Goal: Information Seeking & Learning: Learn about a topic

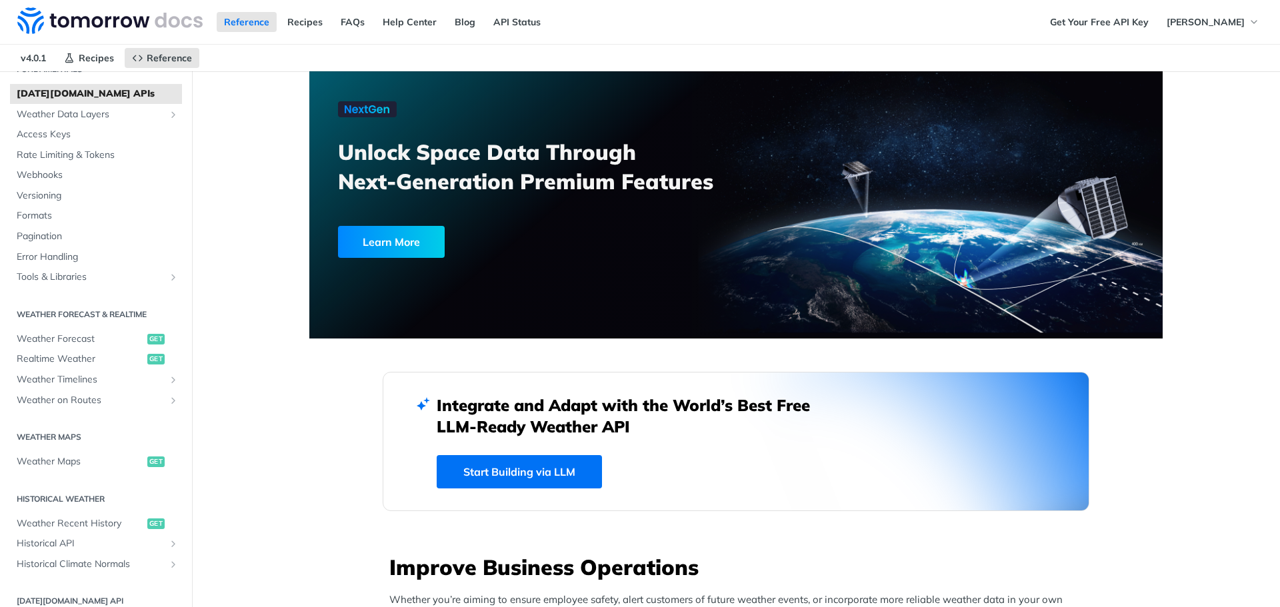
scroll to position [133, 0]
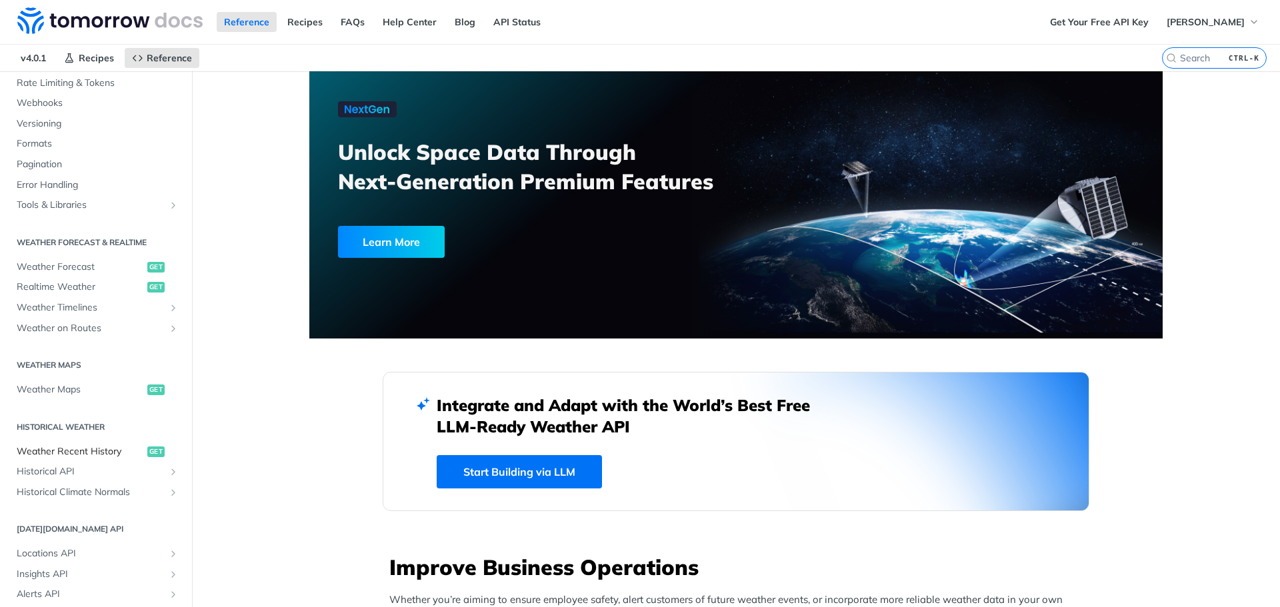
click at [99, 447] on span "Weather Recent History" at bounding box center [80, 451] width 127 height 13
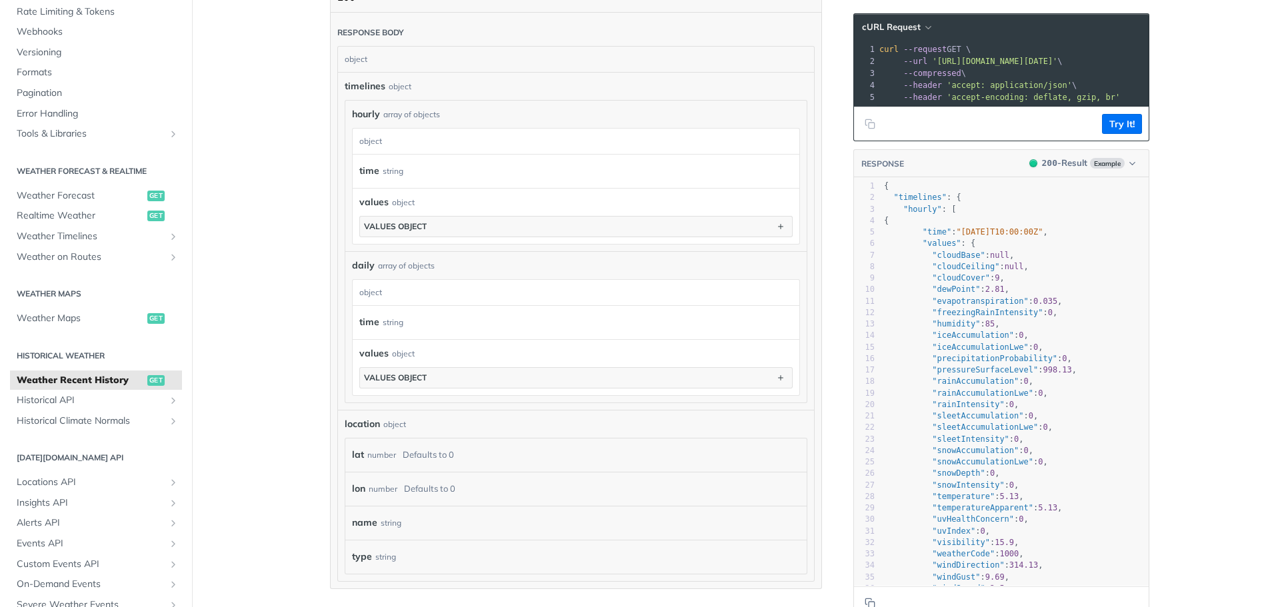
scroll to position [733, 0]
click at [55, 400] on span "Historical API" at bounding box center [91, 400] width 148 height 13
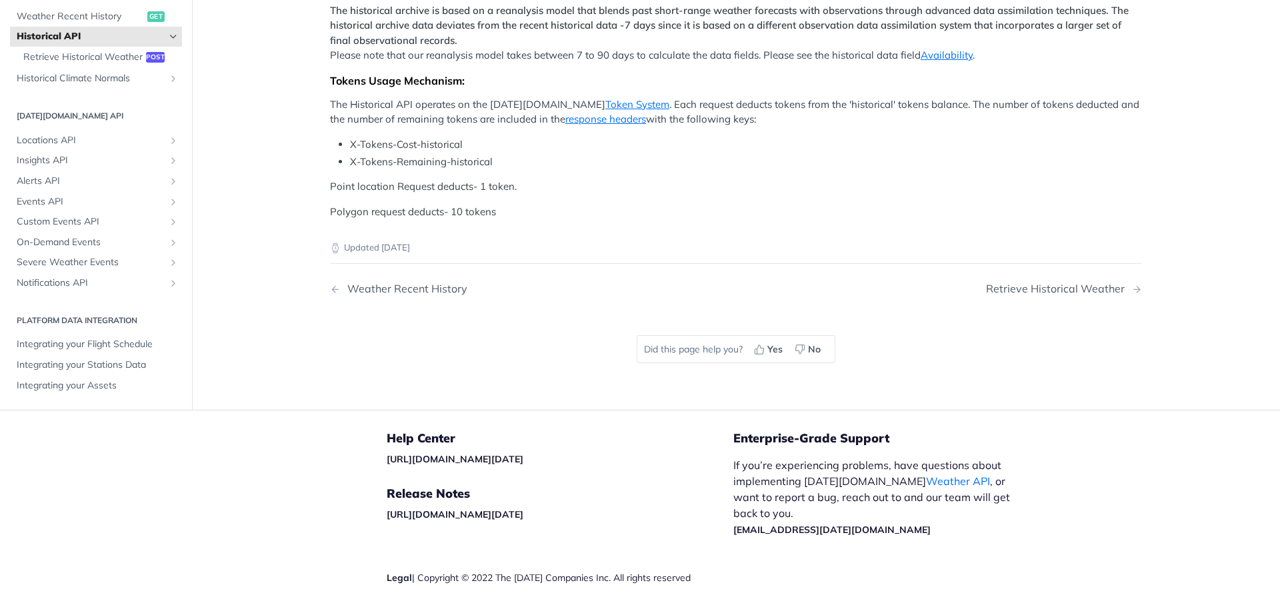
scroll to position [400, 0]
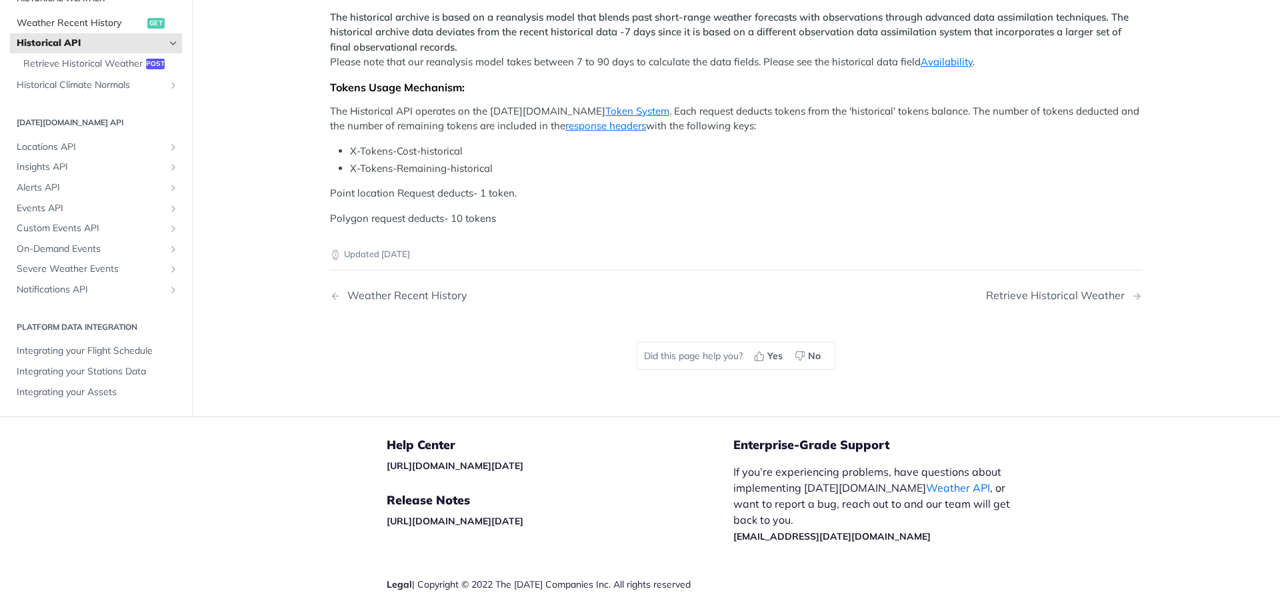
click at [119, 30] on span "Weather Recent History" at bounding box center [80, 23] width 127 height 13
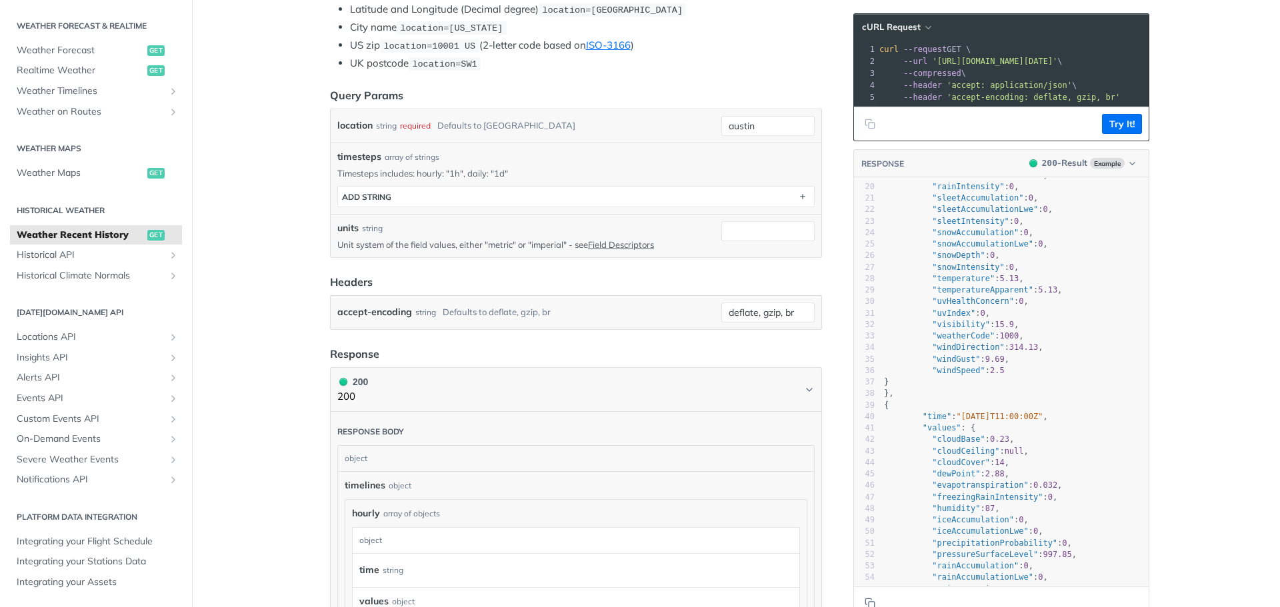
scroll to position [267, 0]
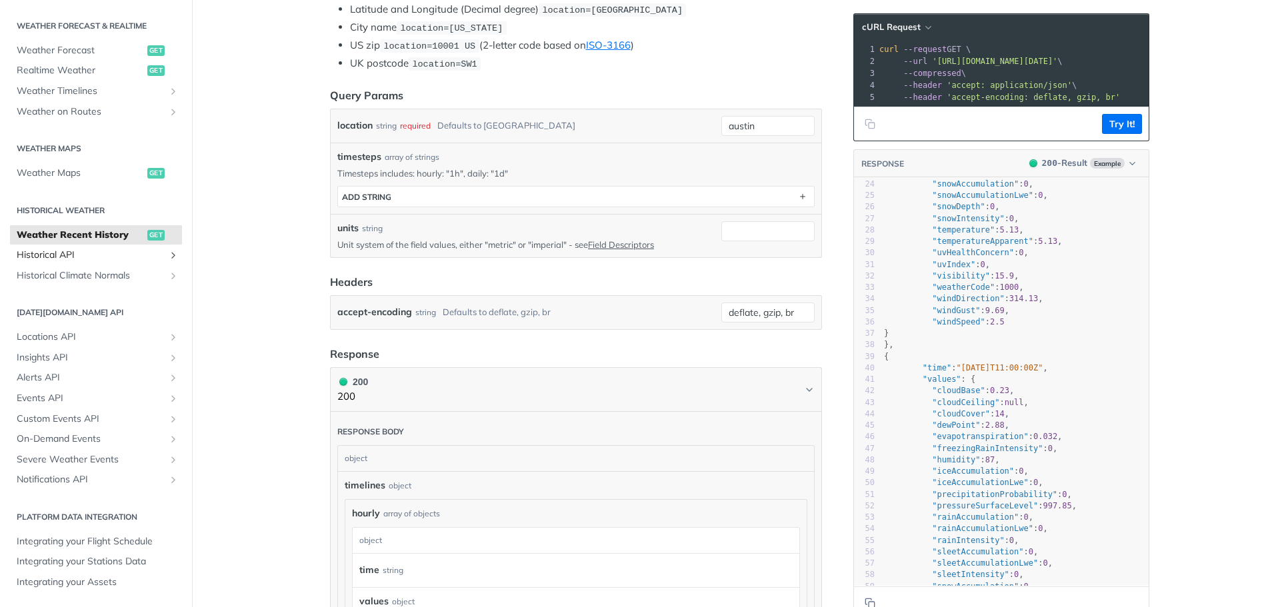
click at [99, 259] on span "Historical API" at bounding box center [91, 255] width 148 height 13
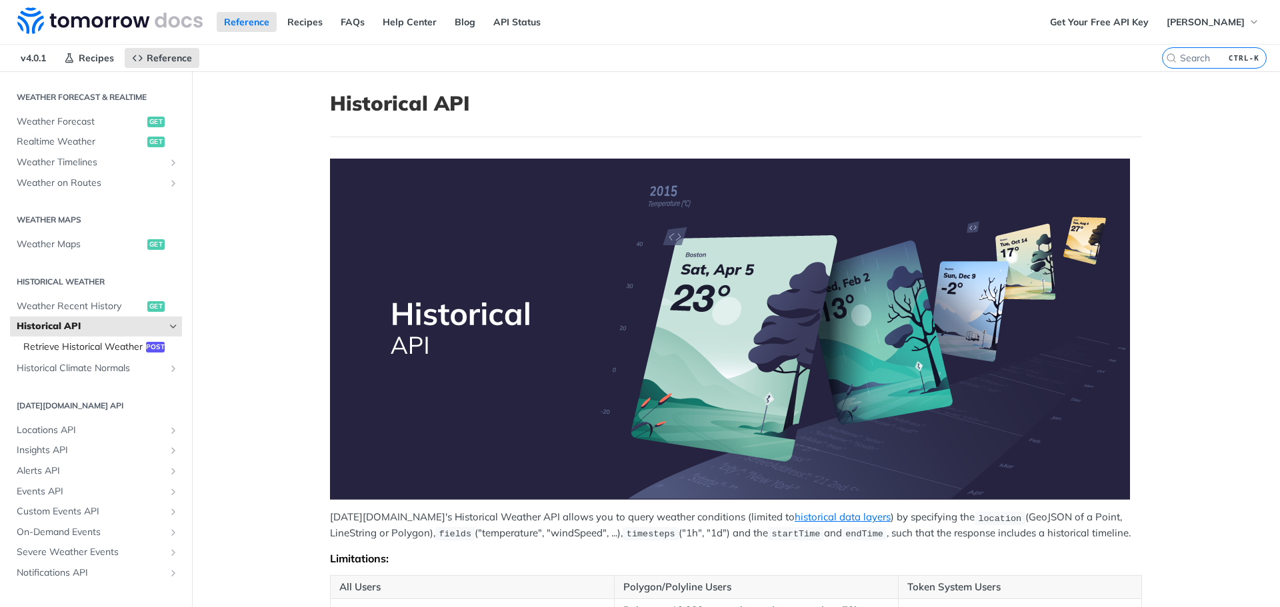
click at [108, 351] on span "Retrieve Historical Weather" at bounding box center [82, 347] width 119 height 13
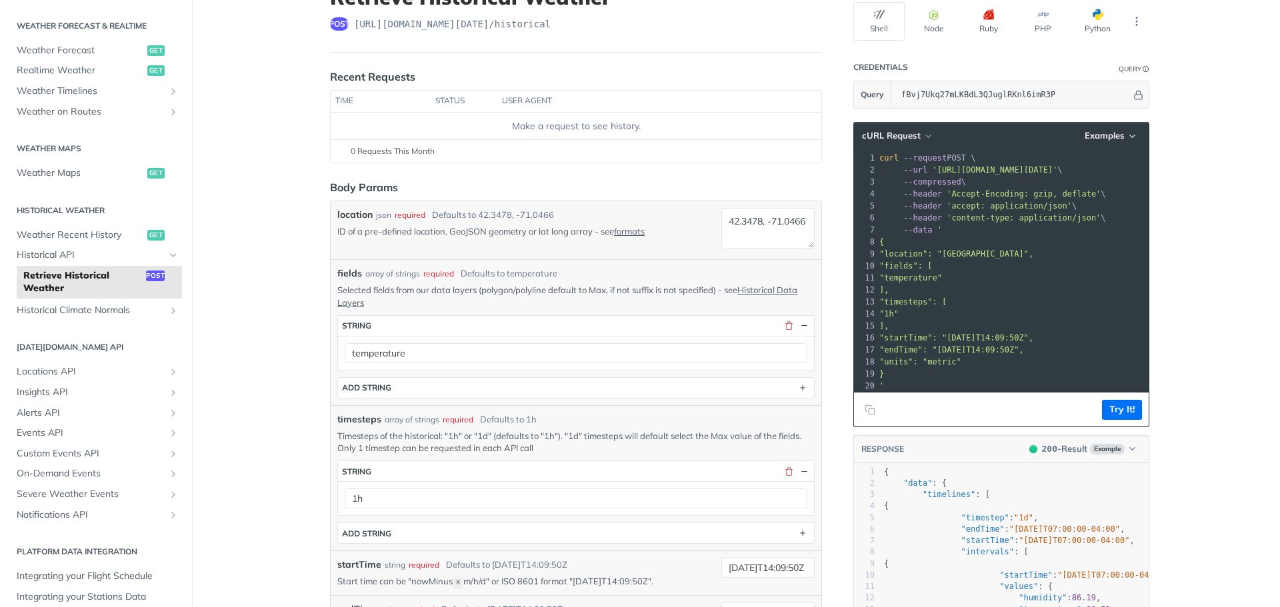
scroll to position [333, 0]
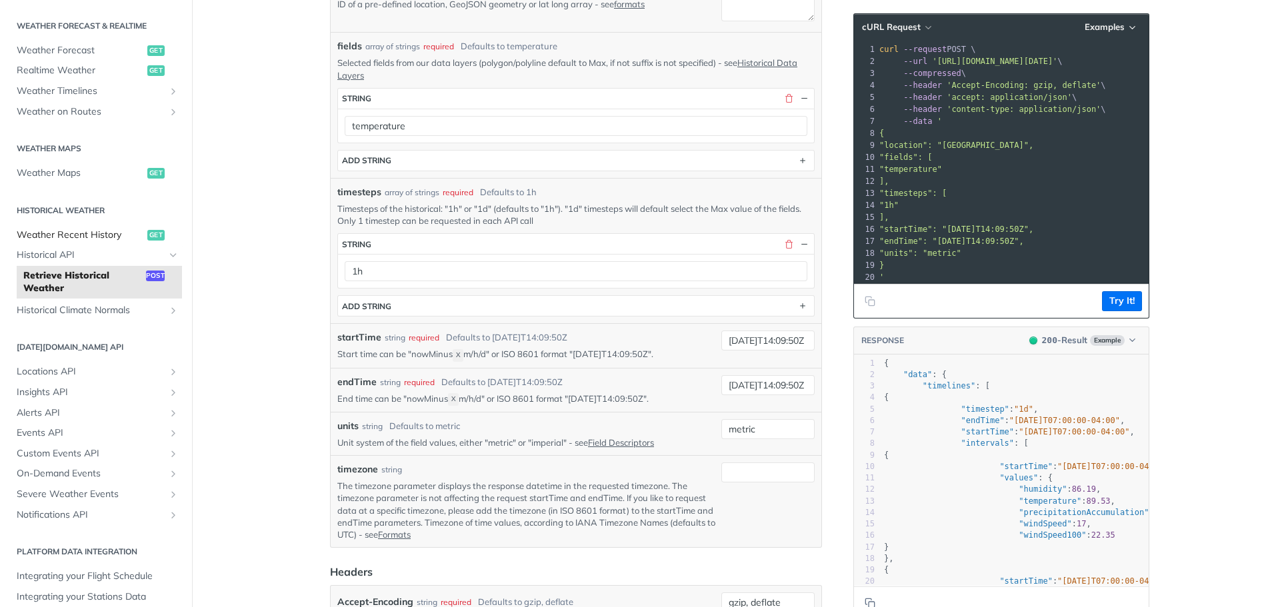
click at [88, 236] on span "Weather Recent History" at bounding box center [80, 235] width 127 height 13
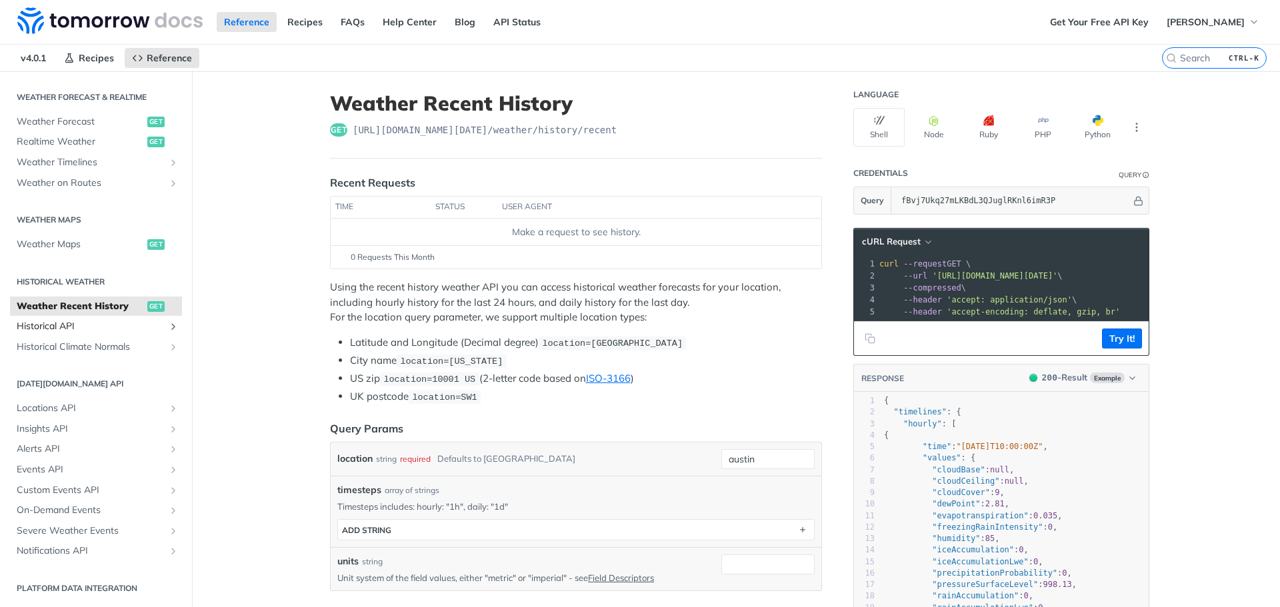
click at [88, 325] on span "Historical API" at bounding box center [91, 326] width 148 height 13
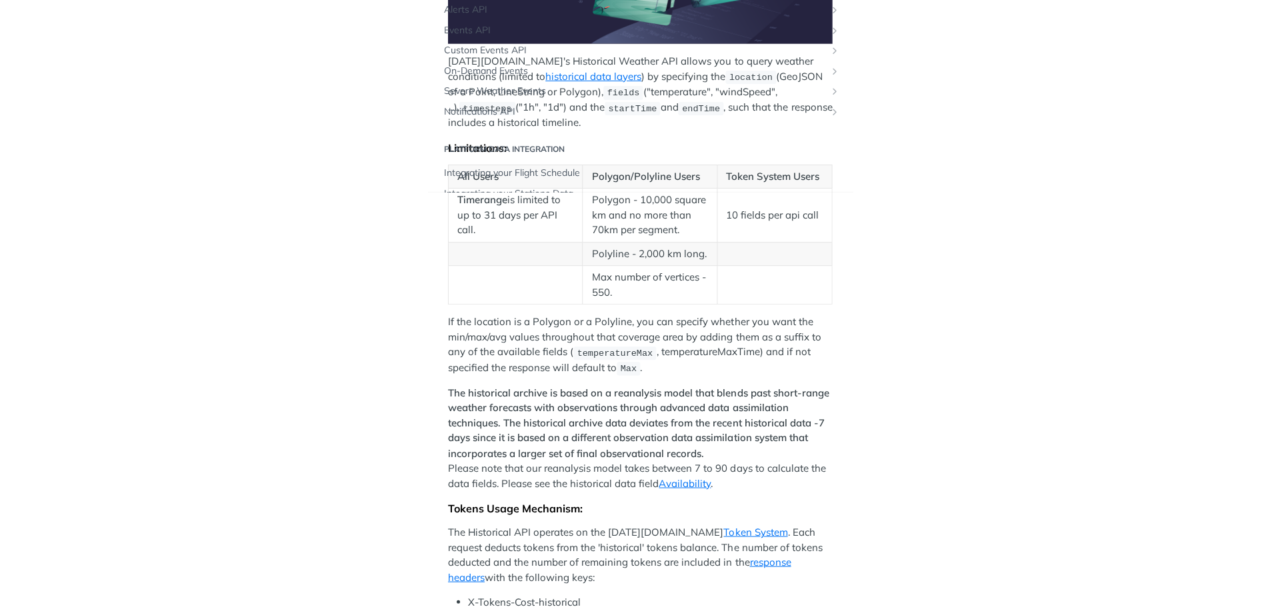
scroll to position [313, 0]
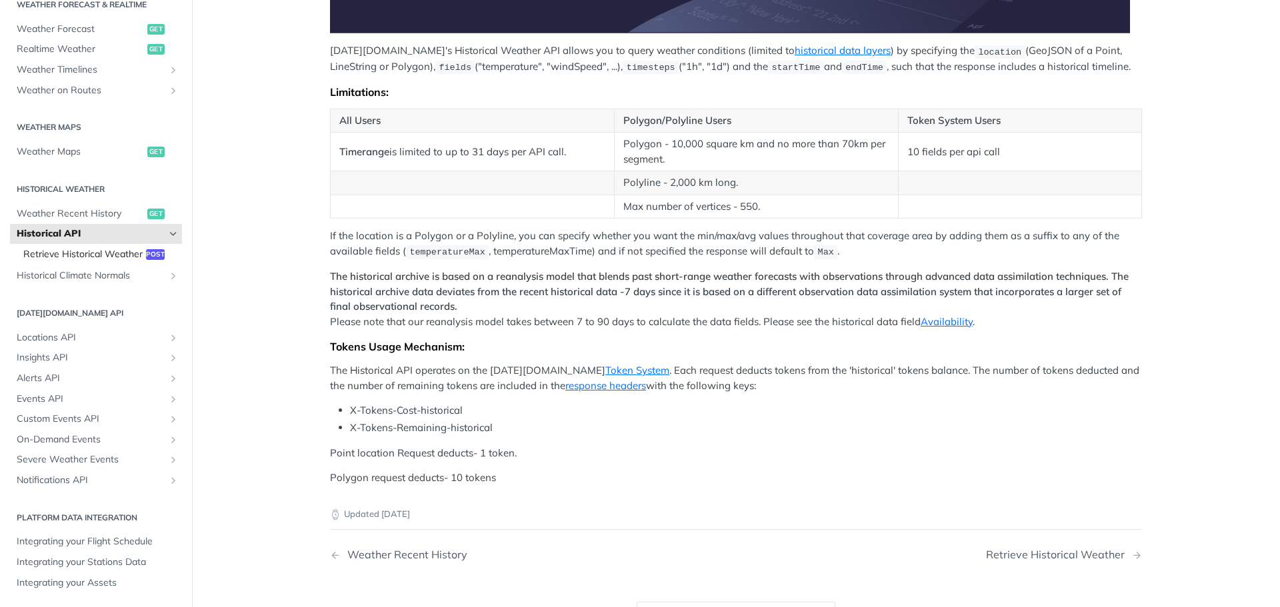
click at [71, 248] on span "Retrieve Historical Weather" at bounding box center [82, 254] width 119 height 13
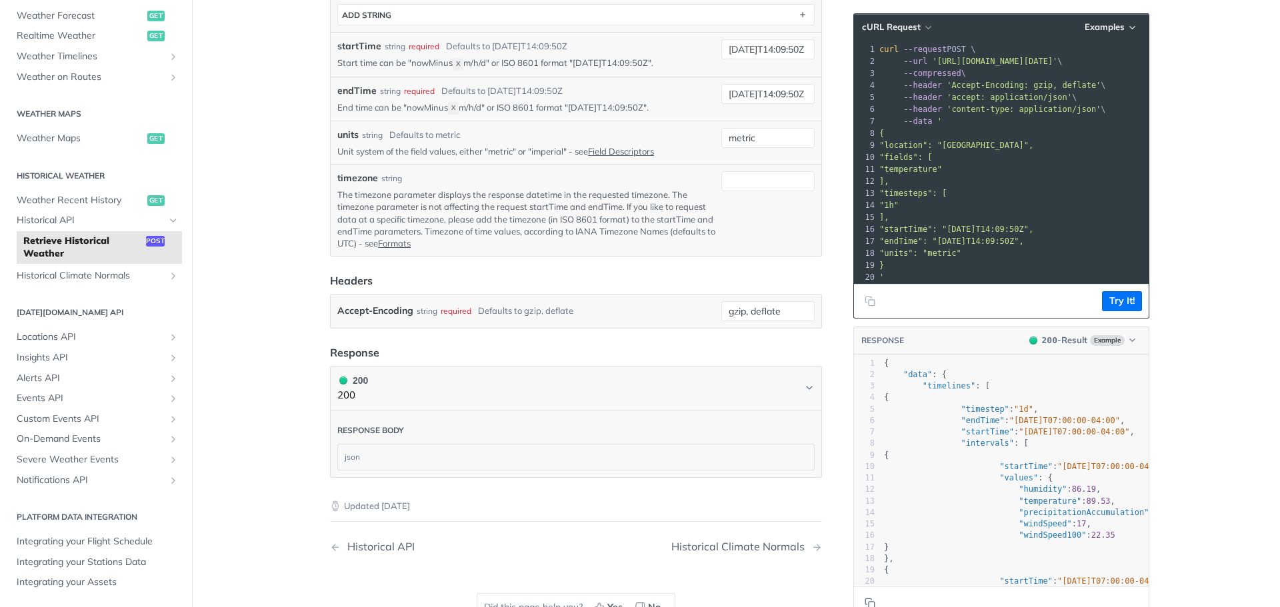
scroll to position [667, 0]
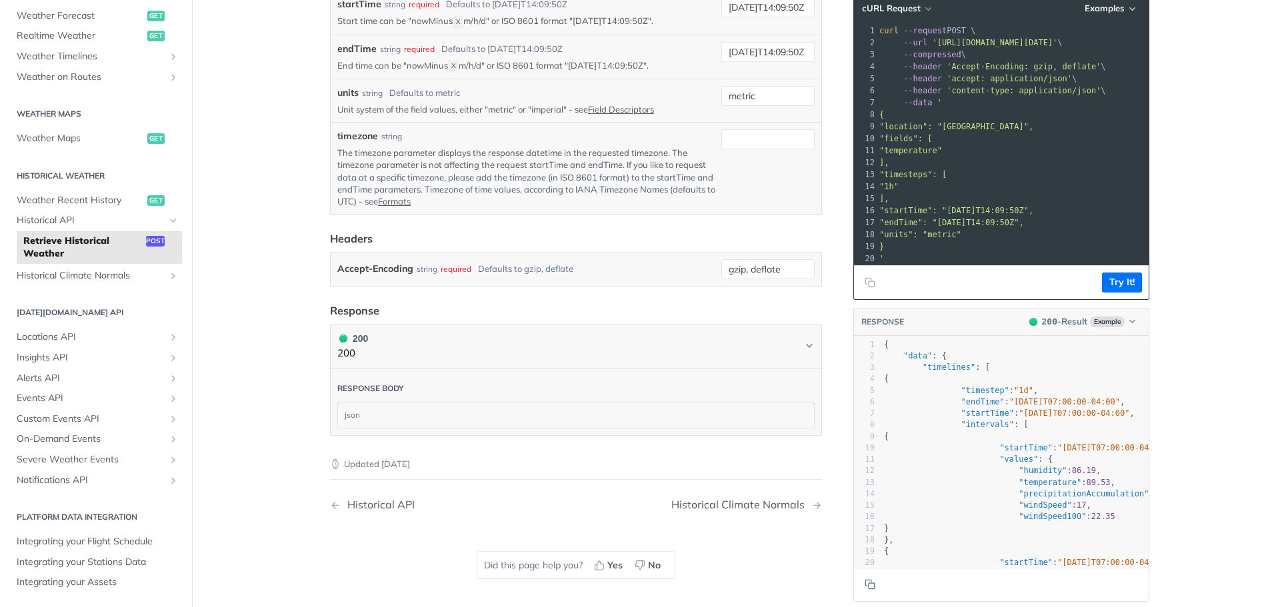
click at [101, 244] on span "Retrieve Historical Weather" at bounding box center [82, 248] width 119 height 26
click at [168, 278] on icon "Show subpages for Historical Climate Normals" at bounding box center [173, 276] width 11 height 11
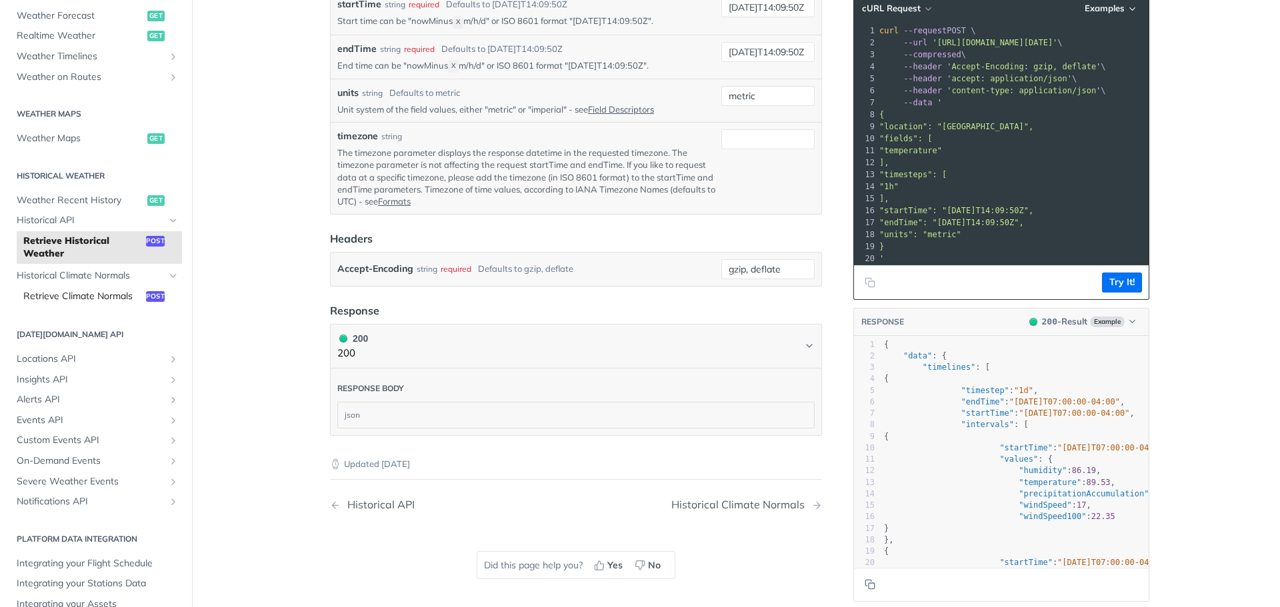
click at [58, 303] on span "Retrieve Climate Normals" at bounding box center [82, 296] width 119 height 13
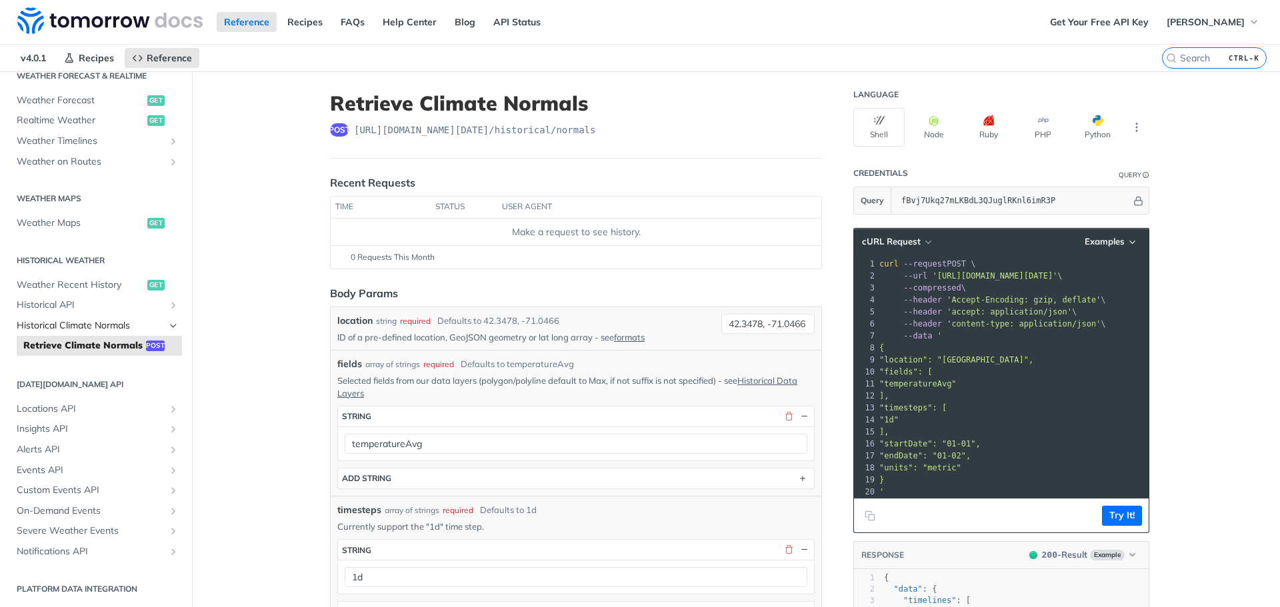
click at [75, 319] on span "Historical Climate Normals" at bounding box center [91, 325] width 148 height 13
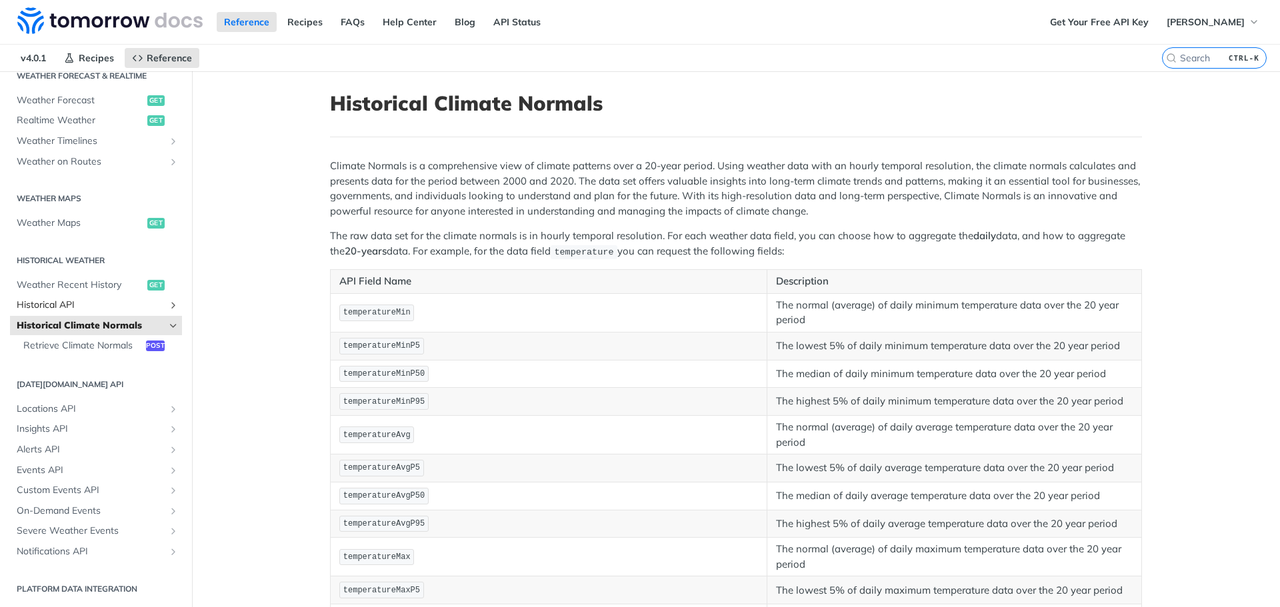
click at [80, 299] on span "Historical API" at bounding box center [91, 305] width 148 height 13
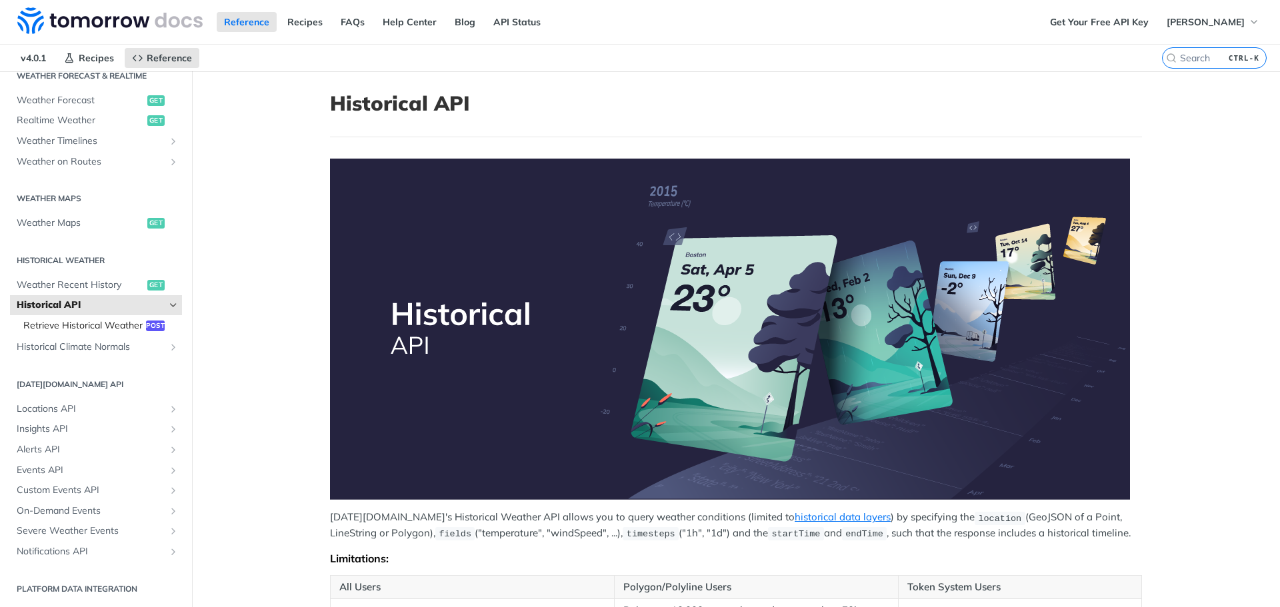
click at [87, 319] on span "Retrieve Historical Weather" at bounding box center [82, 325] width 119 height 13
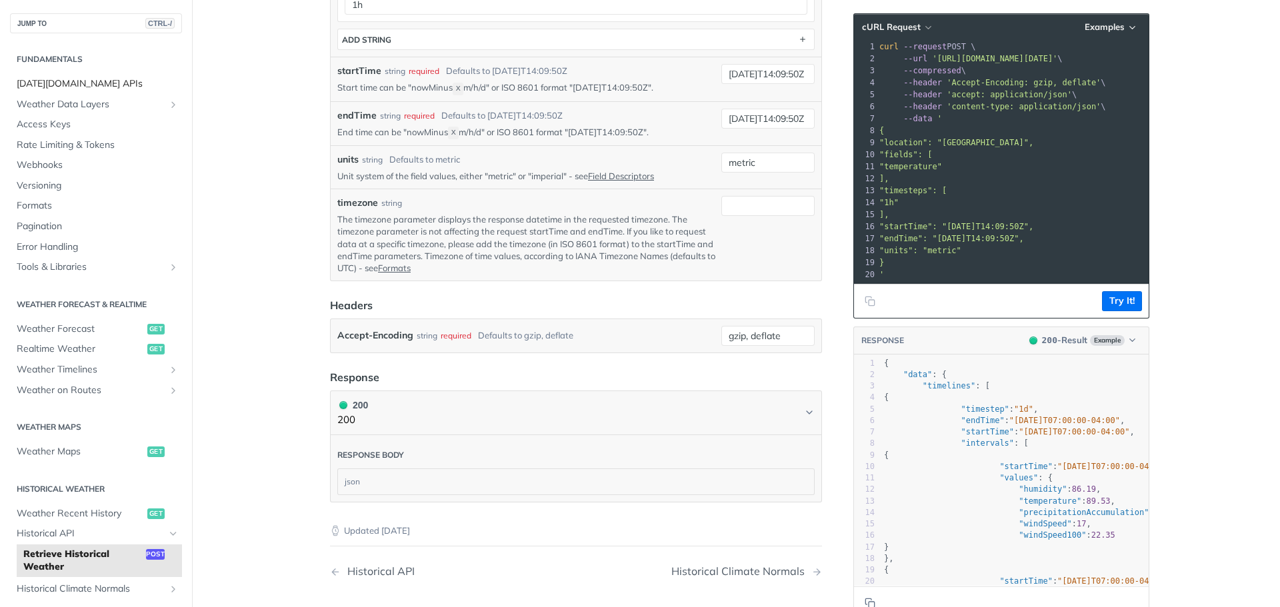
click at [90, 80] on span "[DATE][DOMAIN_NAME] APIs" at bounding box center [98, 83] width 162 height 13
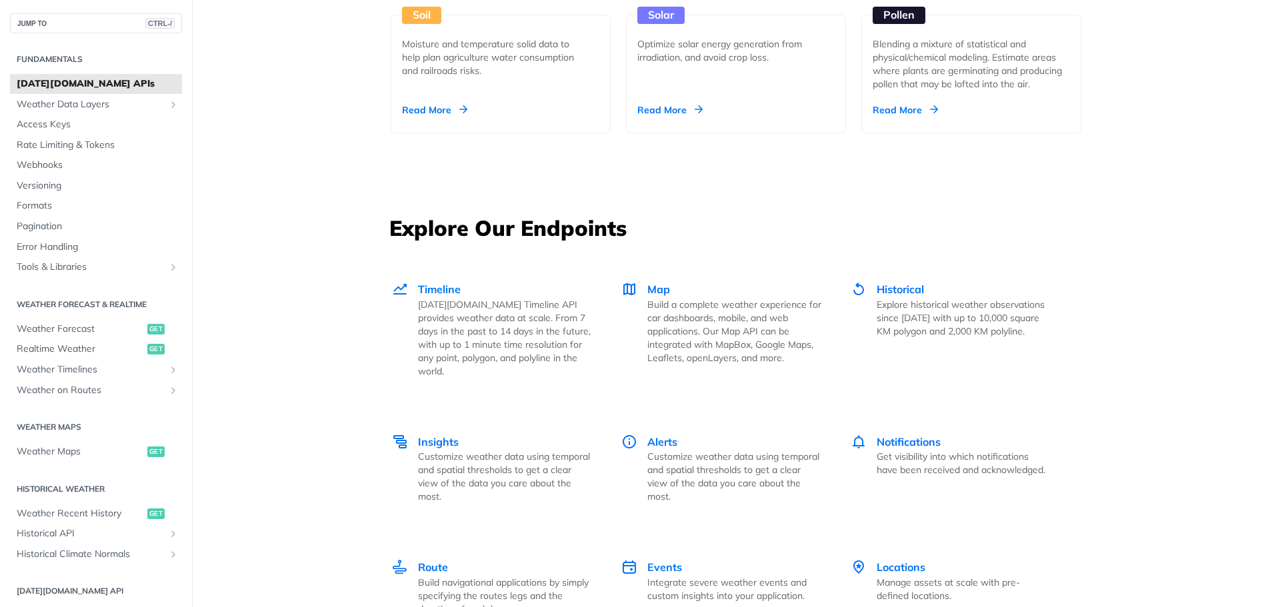
scroll to position [1667, 0]
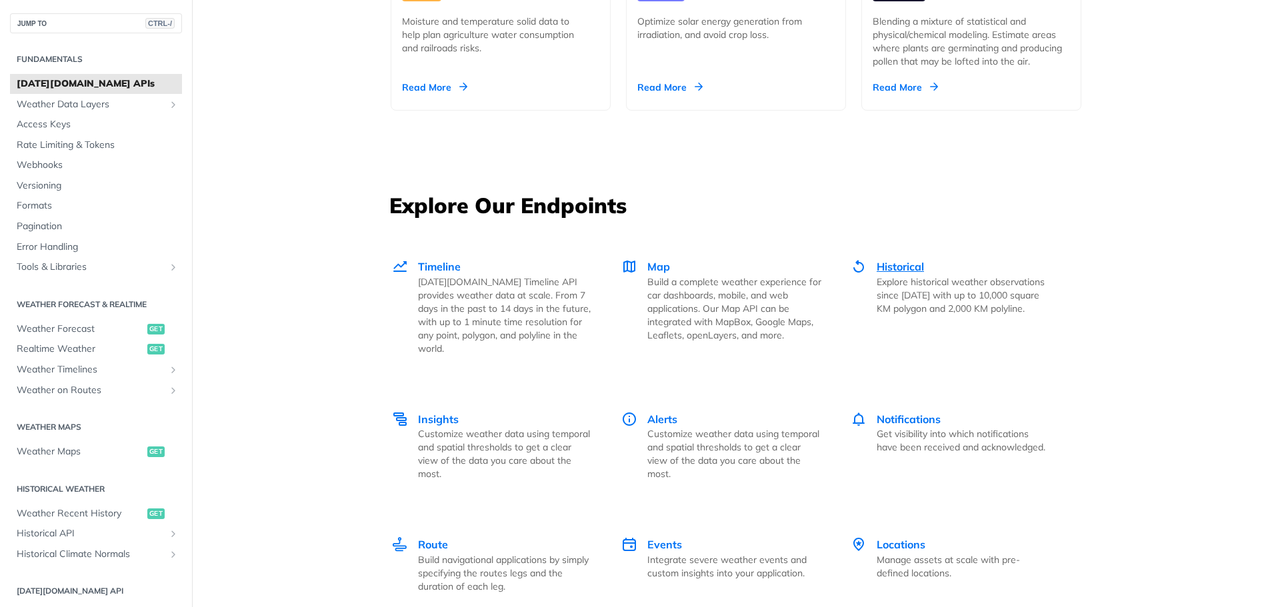
click at [885, 262] on span "Historical" at bounding box center [900, 266] width 47 height 13
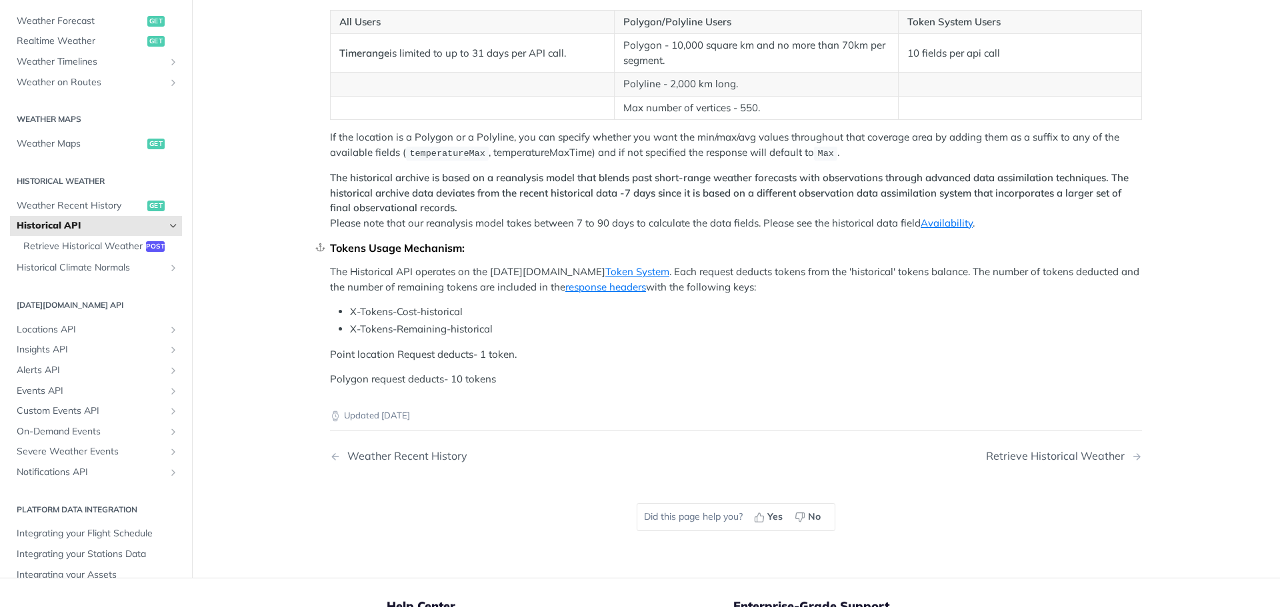
scroll to position [733, 0]
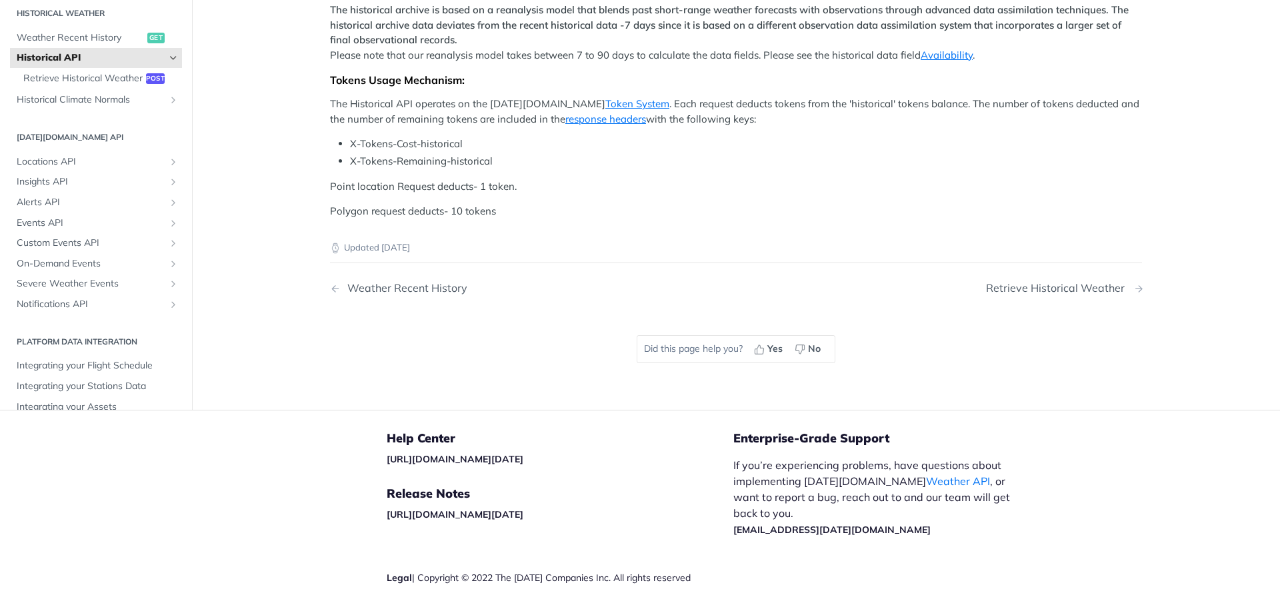
click at [1082, 289] on div "Retrieve Historical Weather" at bounding box center [1058, 288] width 145 height 13
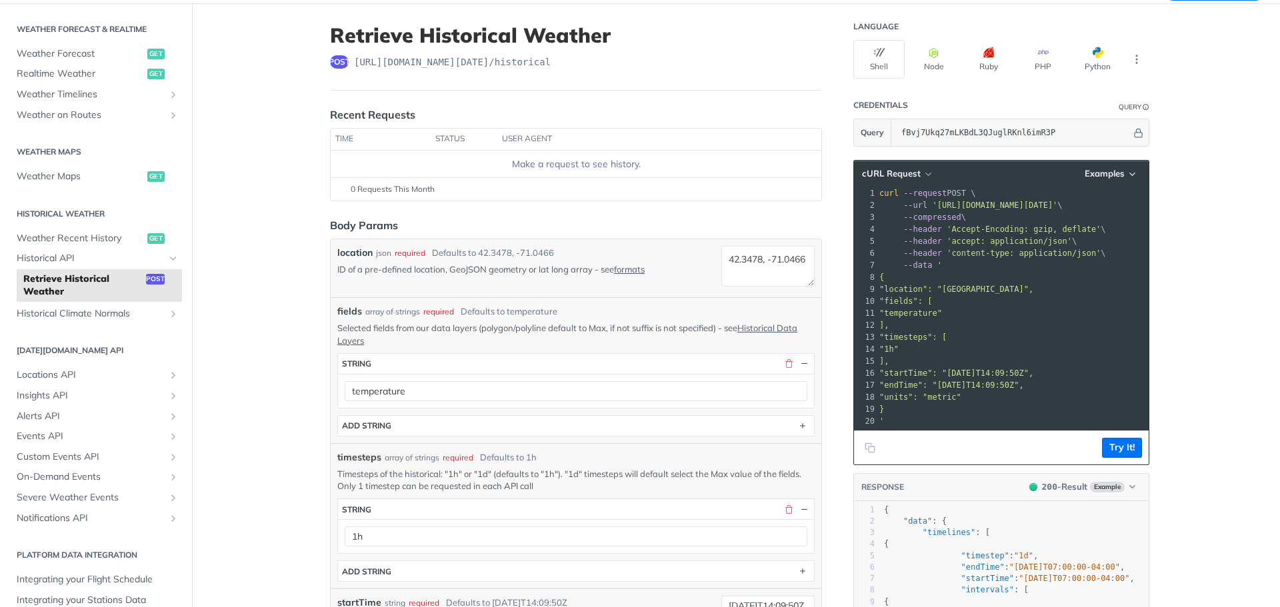
scroll to position [67, 0]
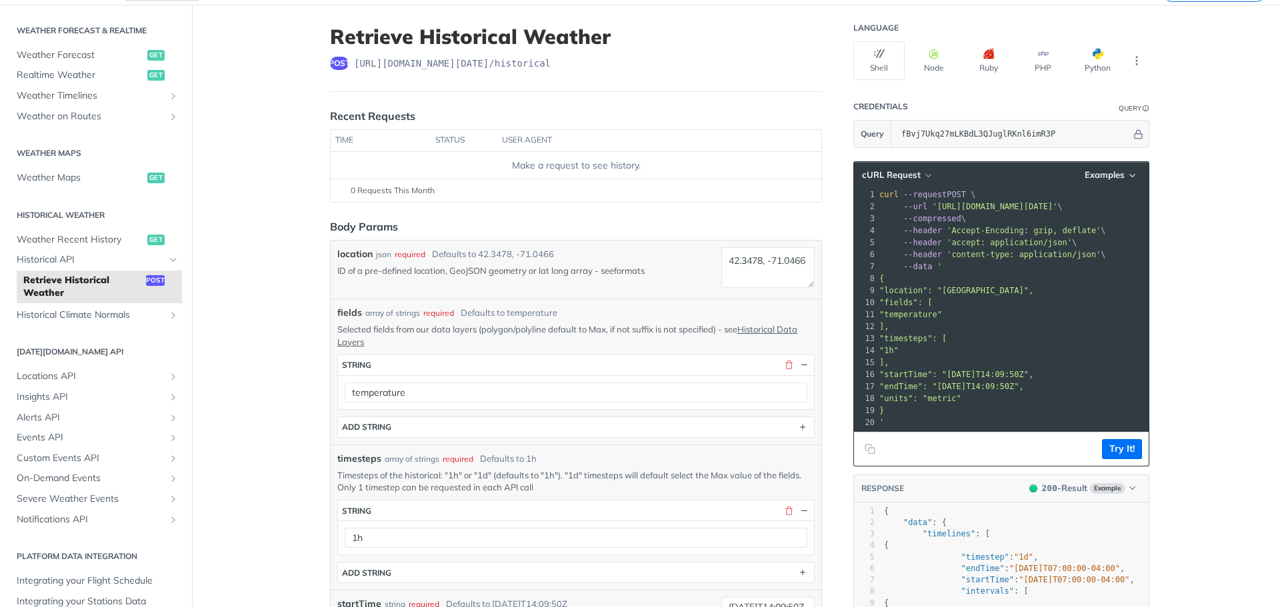
click at [633, 274] on link "formats" at bounding box center [629, 270] width 31 height 11
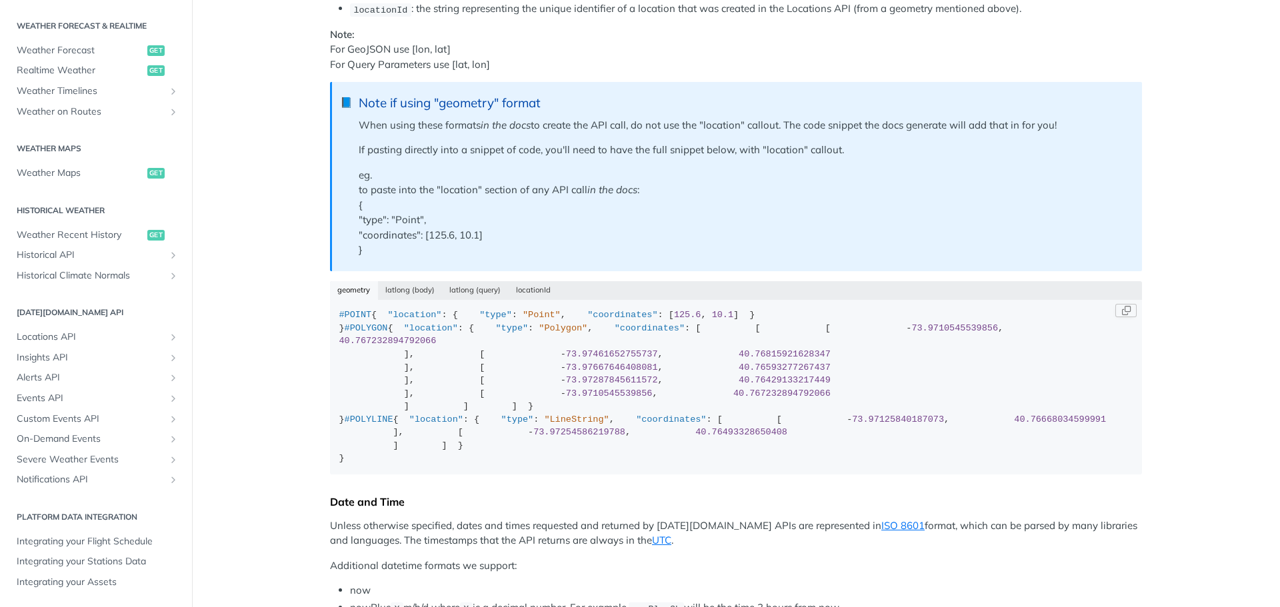
scroll to position [133, 0]
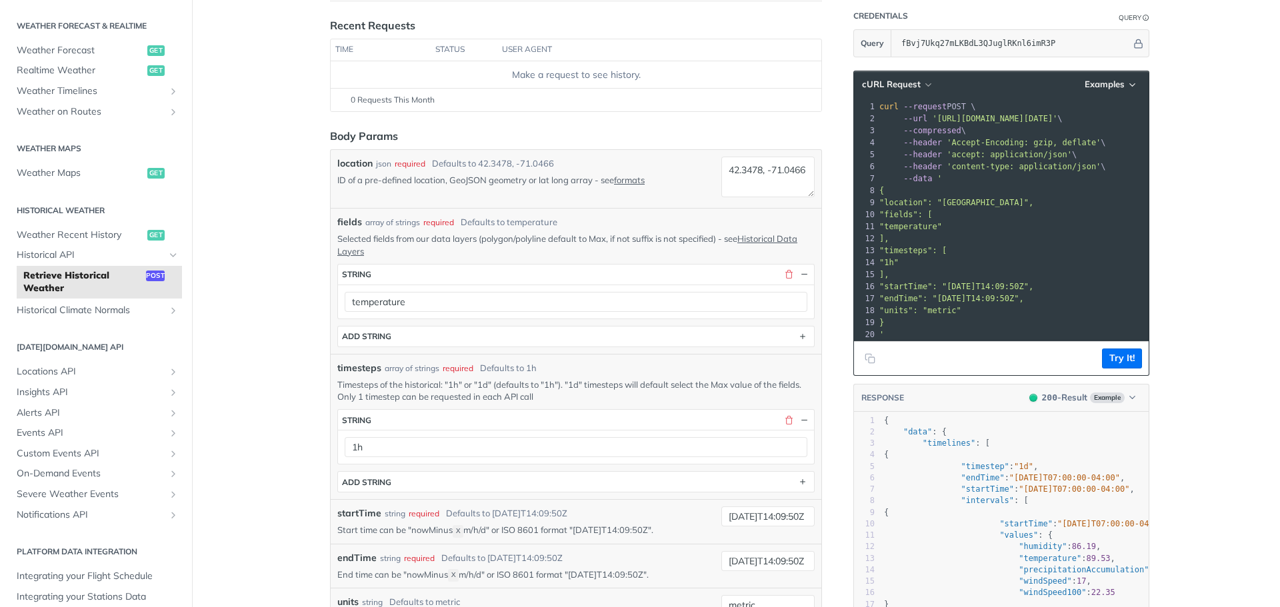
scroll to position [133, 0]
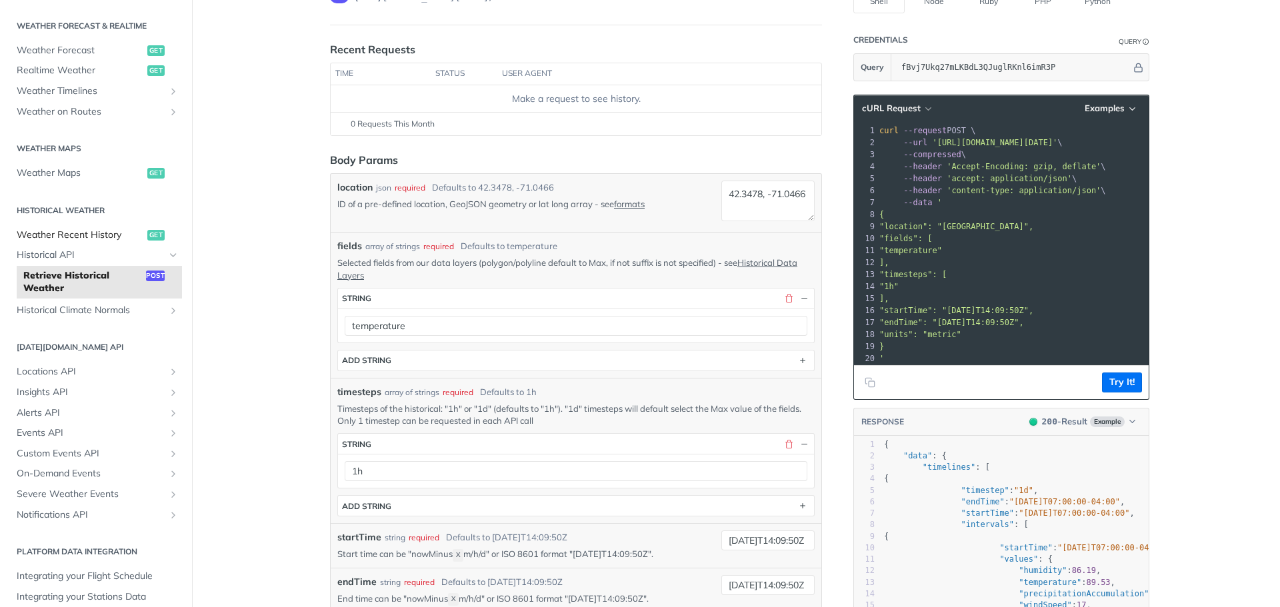
click at [92, 239] on span "Weather Recent History" at bounding box center [80, 235] width 127 height 13
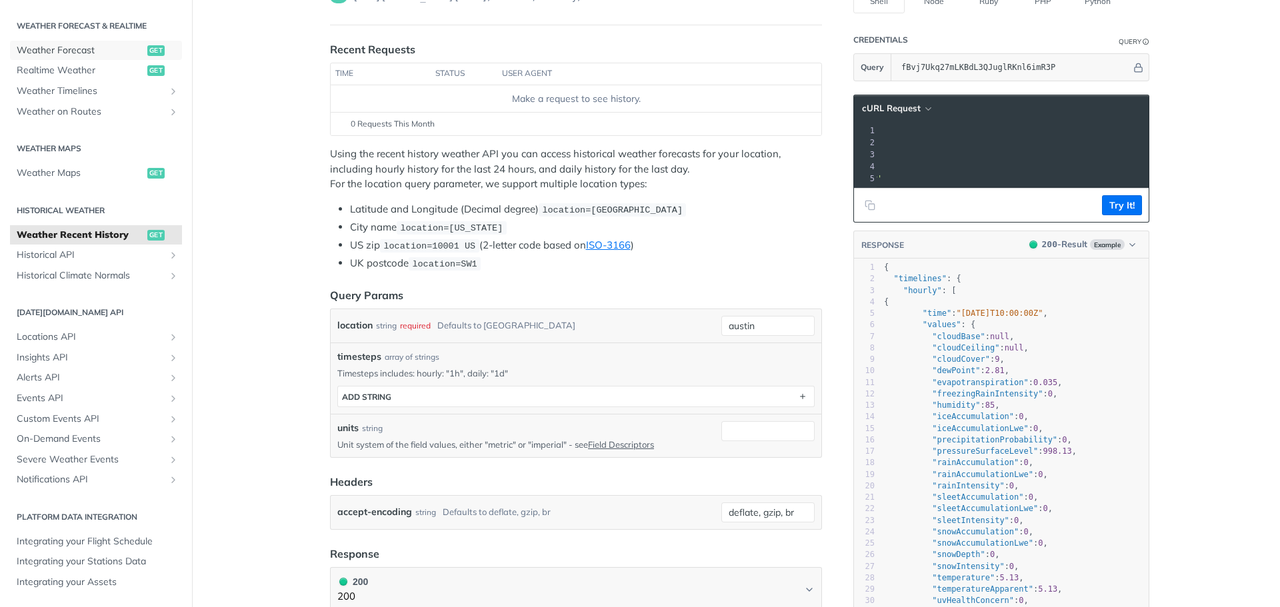
scroll to position [200, 0]
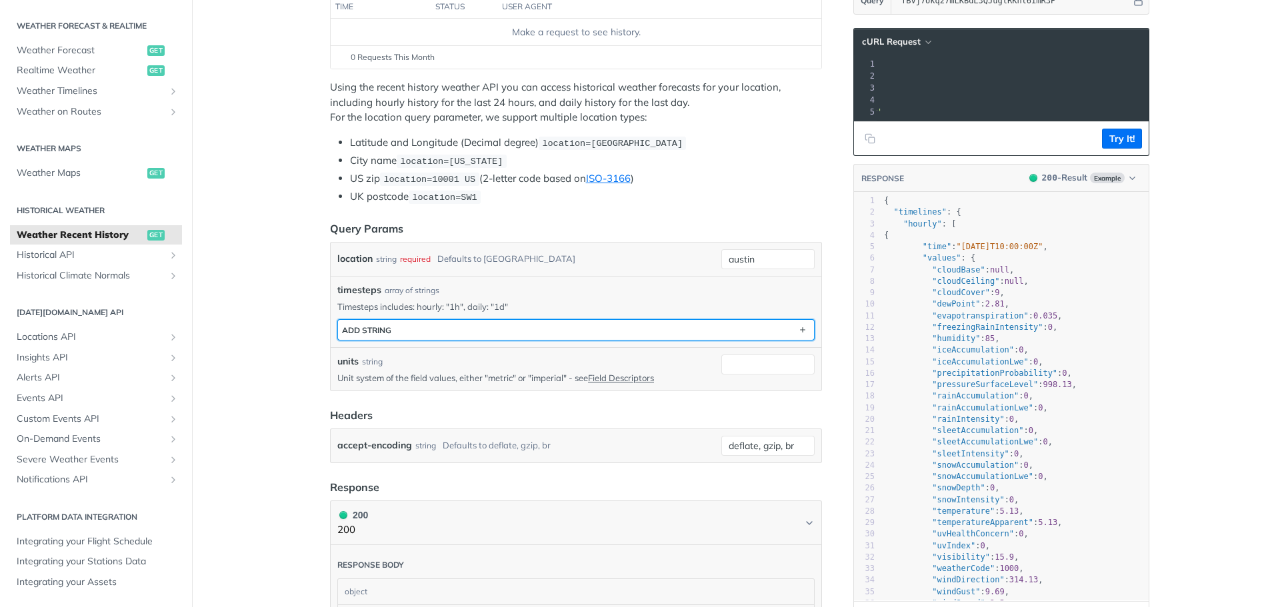
click at [392, 321] on button "ADD string" at bounding box center [576, 330] width 476 height 20
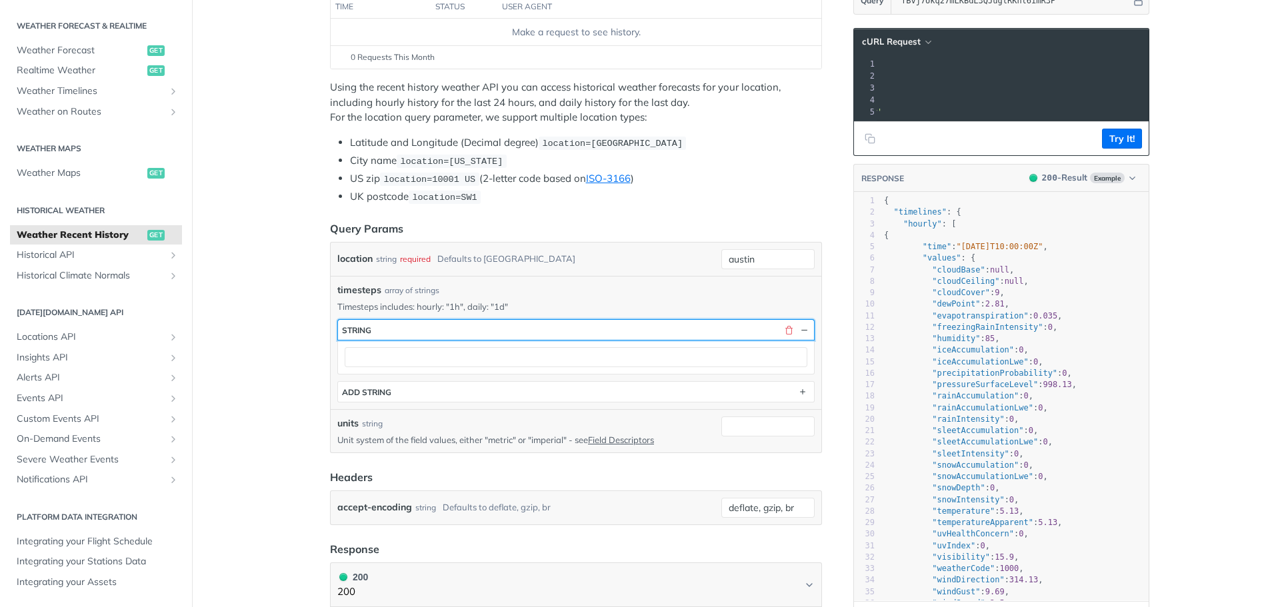
click at [410, 326] on button "string" at bounding box center [576, 330] width 476 height 20
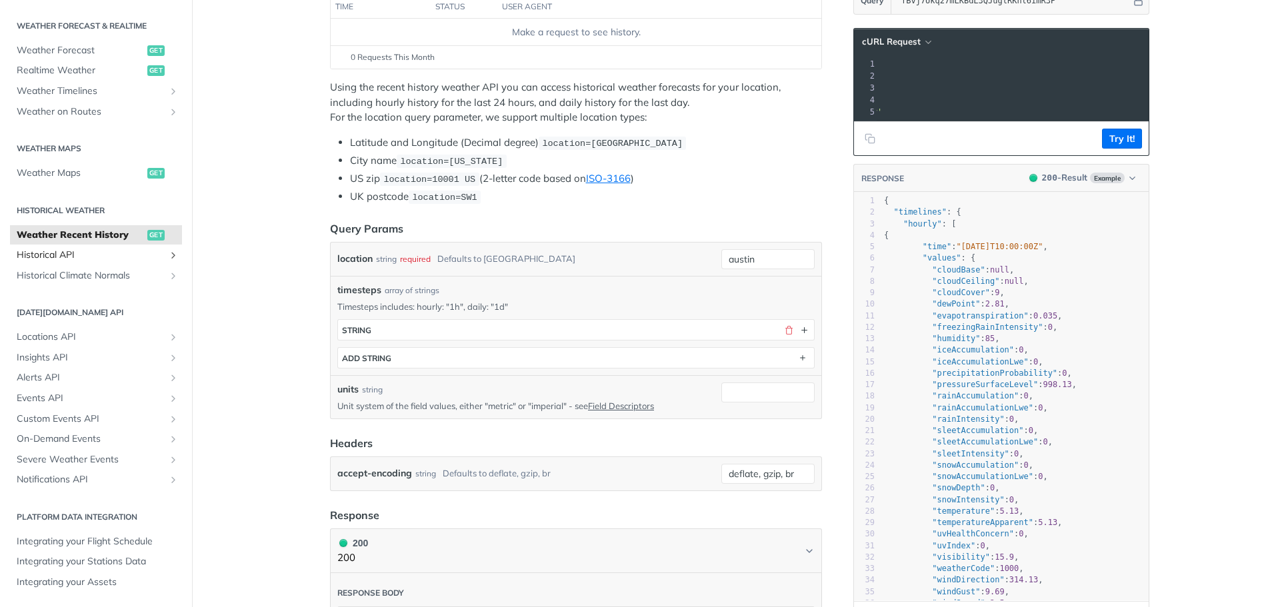
click at [82, 250] on span "Historical API" at bounding box center [91, 255] width 148 height 13
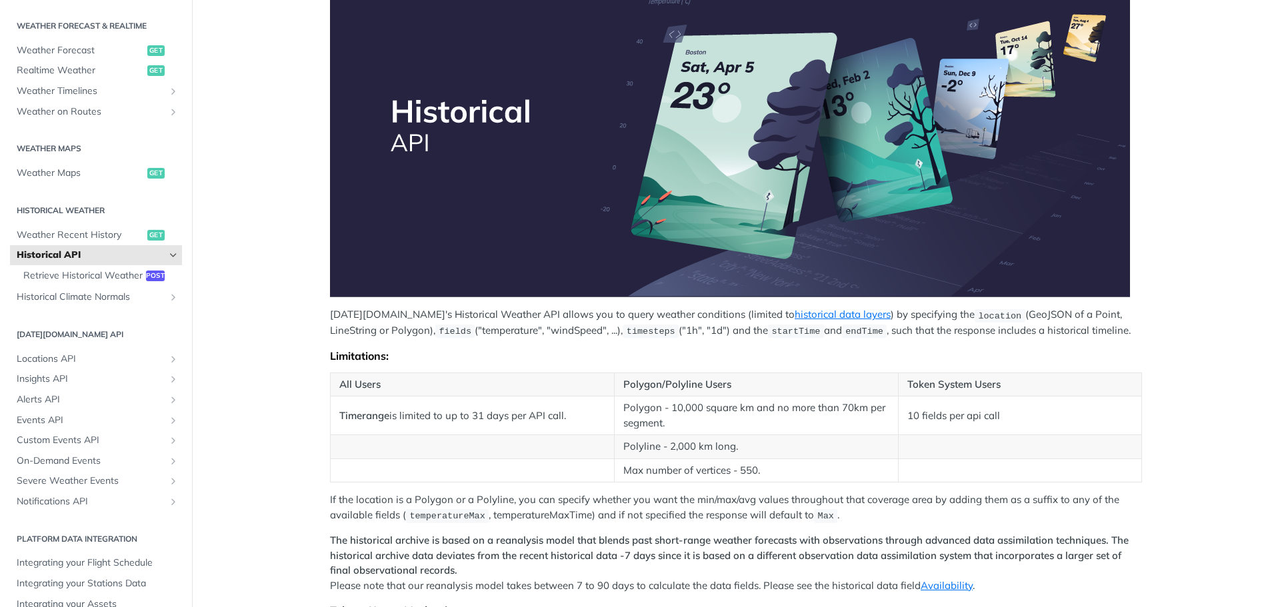
scroll to position [333, 0]
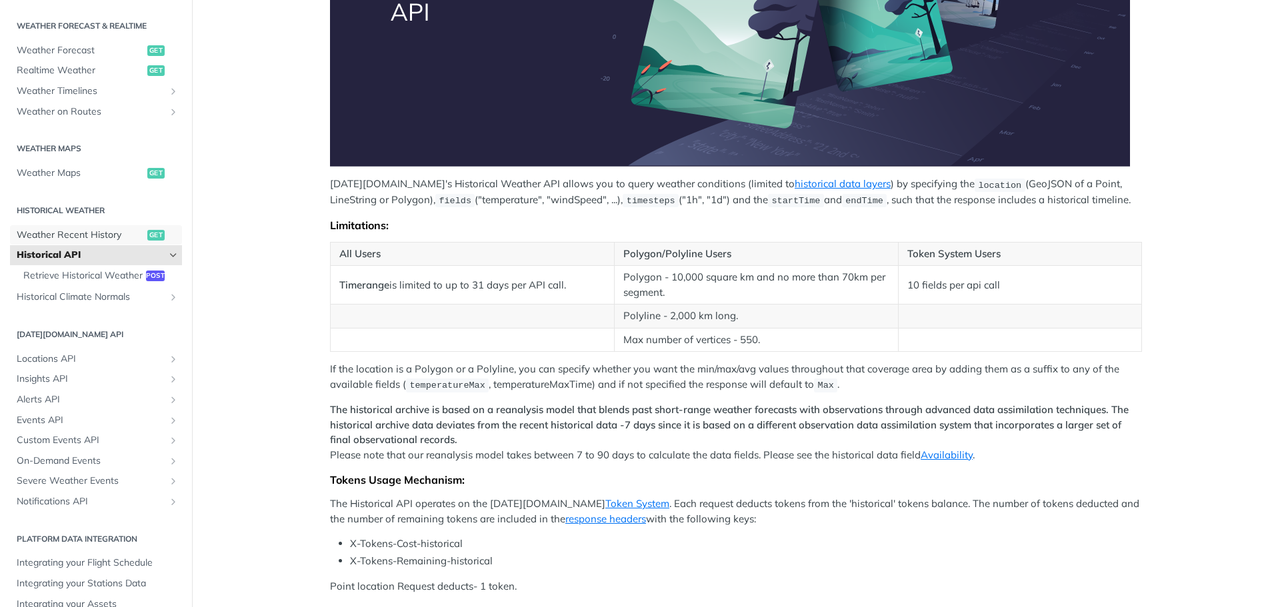
click at [81, 237] on span "Weather Recent History" at bounding box center [80, 235] width 127 height 13
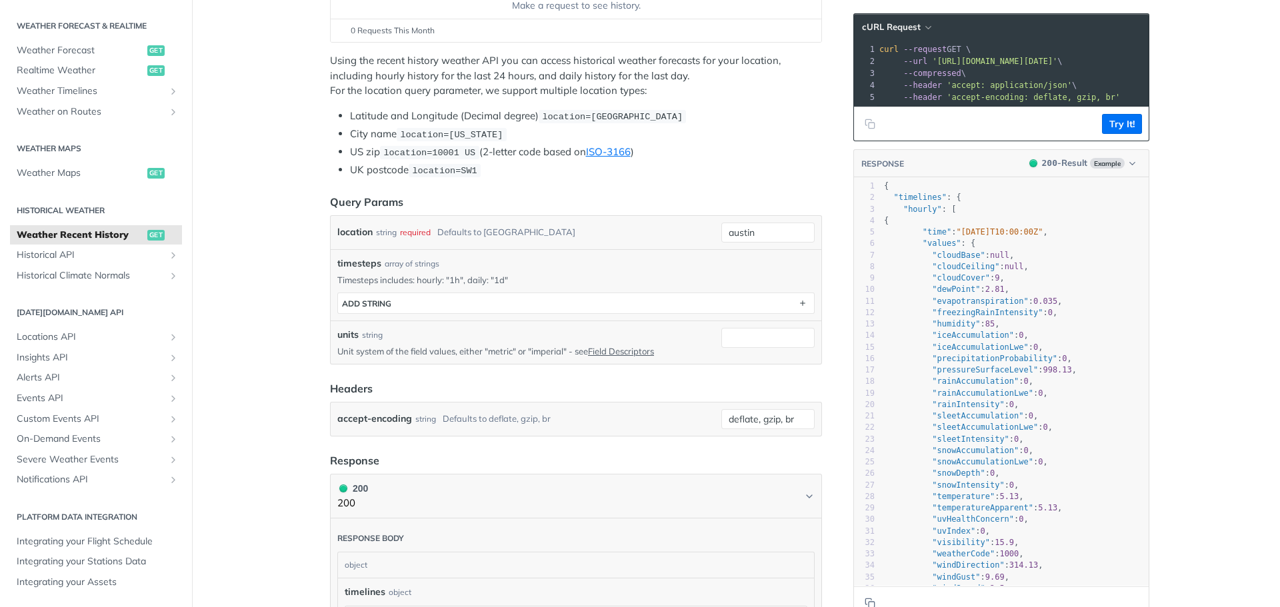
scroll to position [267, 0]
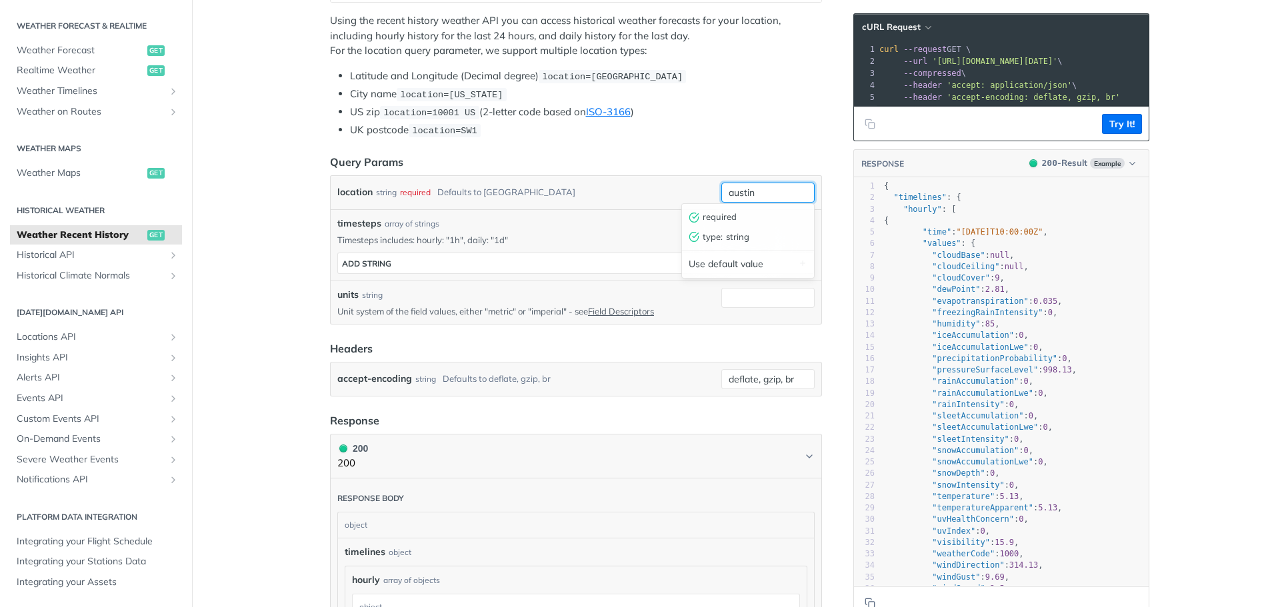
click at [755, 191] on input "austin" at bounding box center [767, 193] width 93 height 20
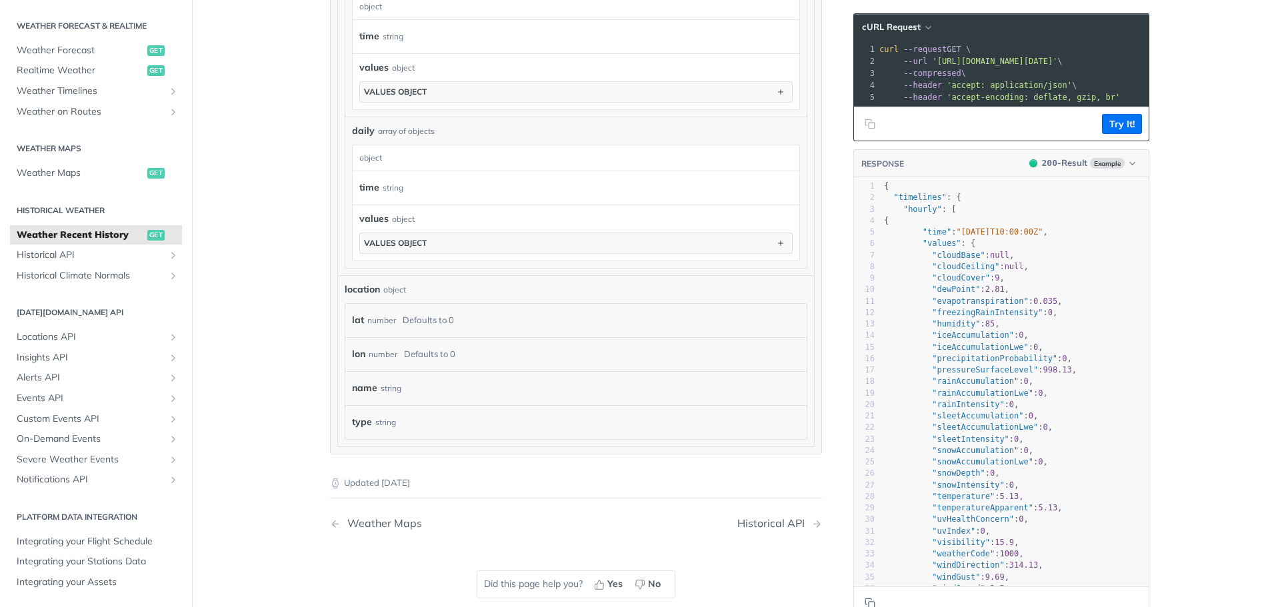
scroll to position [867, 0]
click at [73, 337] on span "Locations API" at bounding box center [91, 337] width 148 height 13
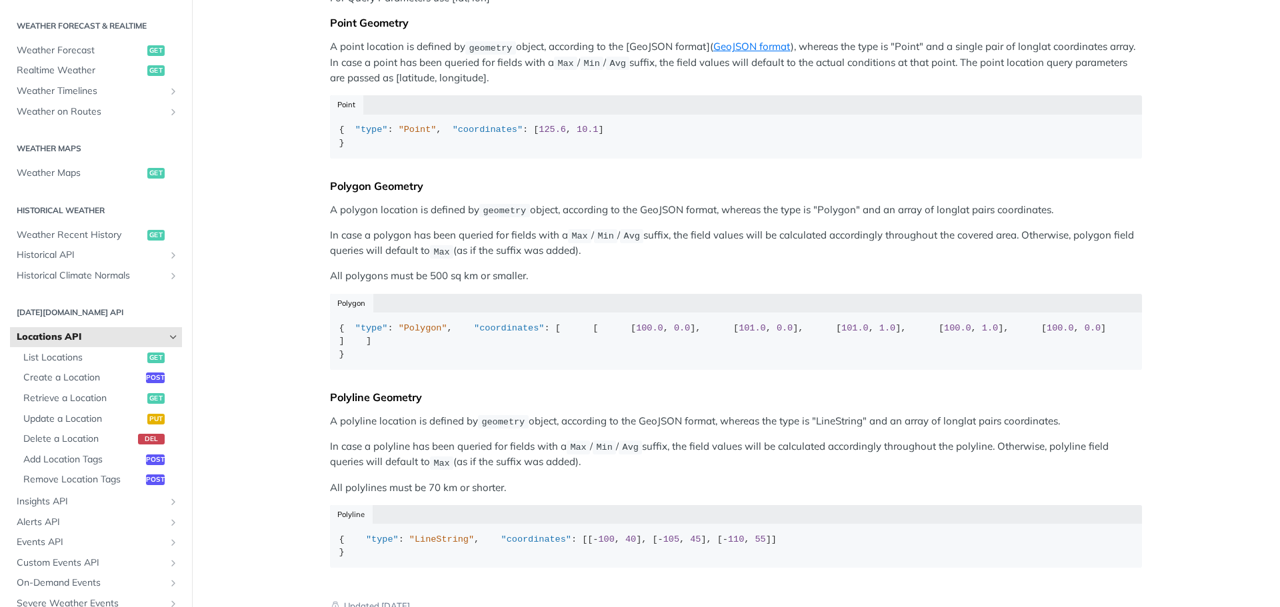
scroll to position [267, 0]
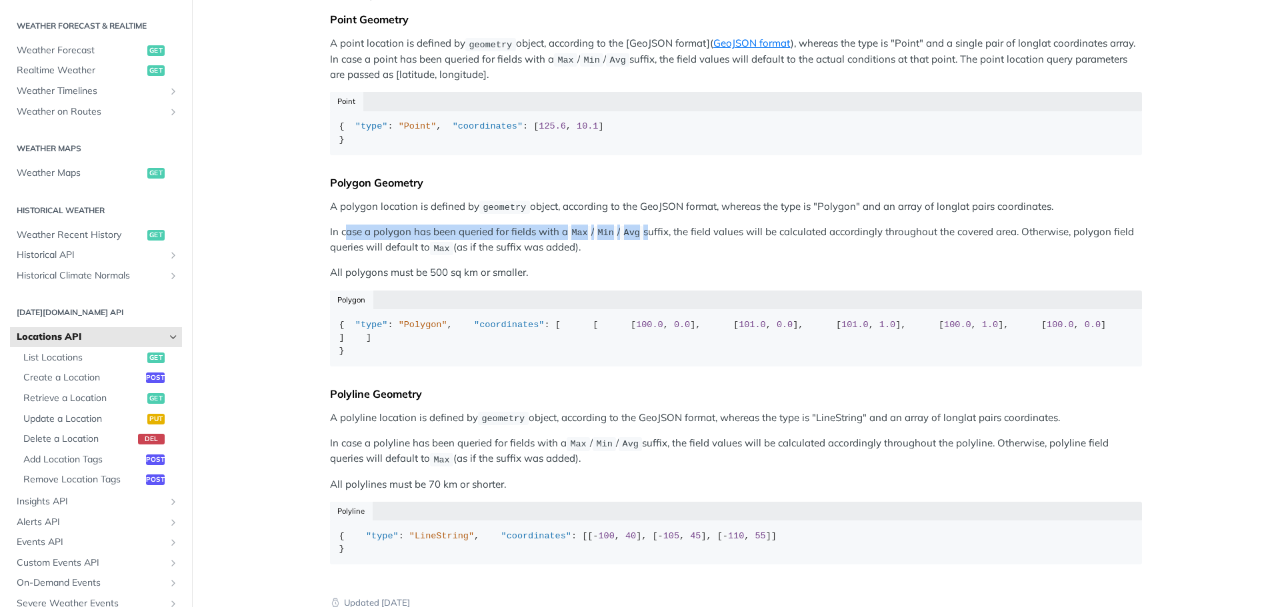
drag, startPoint x: 341, startPoint y: 257, endPoint x: 639, endPoint y: 262, distance: 298.0
click at [639, 256] on p "In case a polygon has been queried for fields with a Max / Min / Avg suffix, th…" at bounding box center [736, 240] width 812 height 31
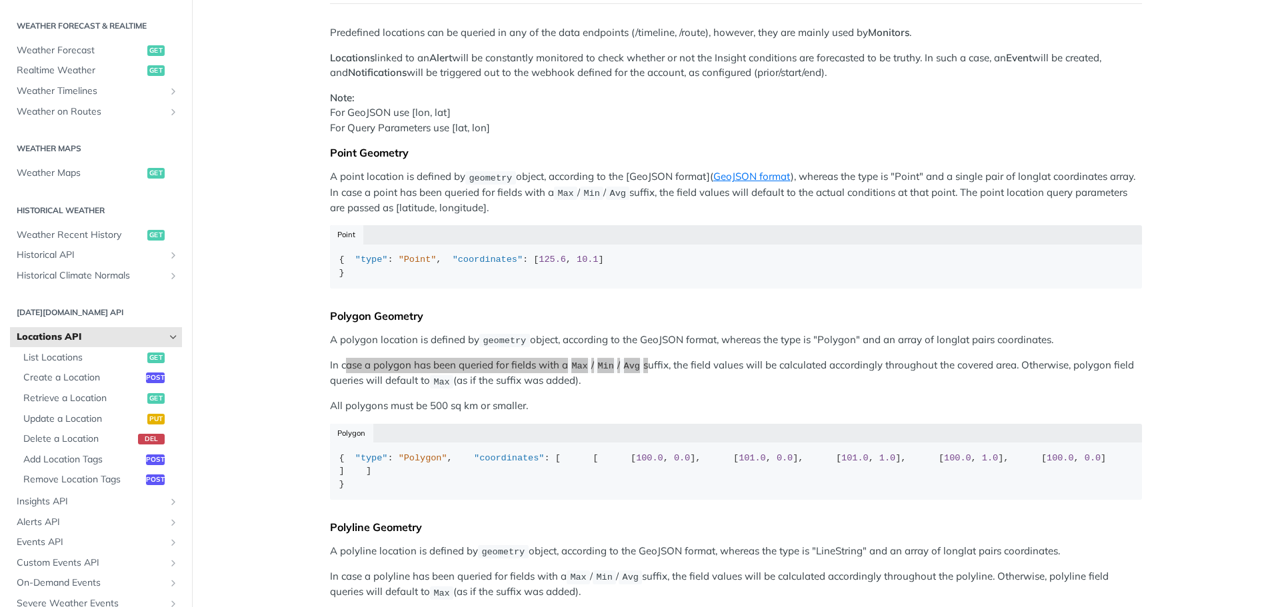
scroll to position [0, 0]
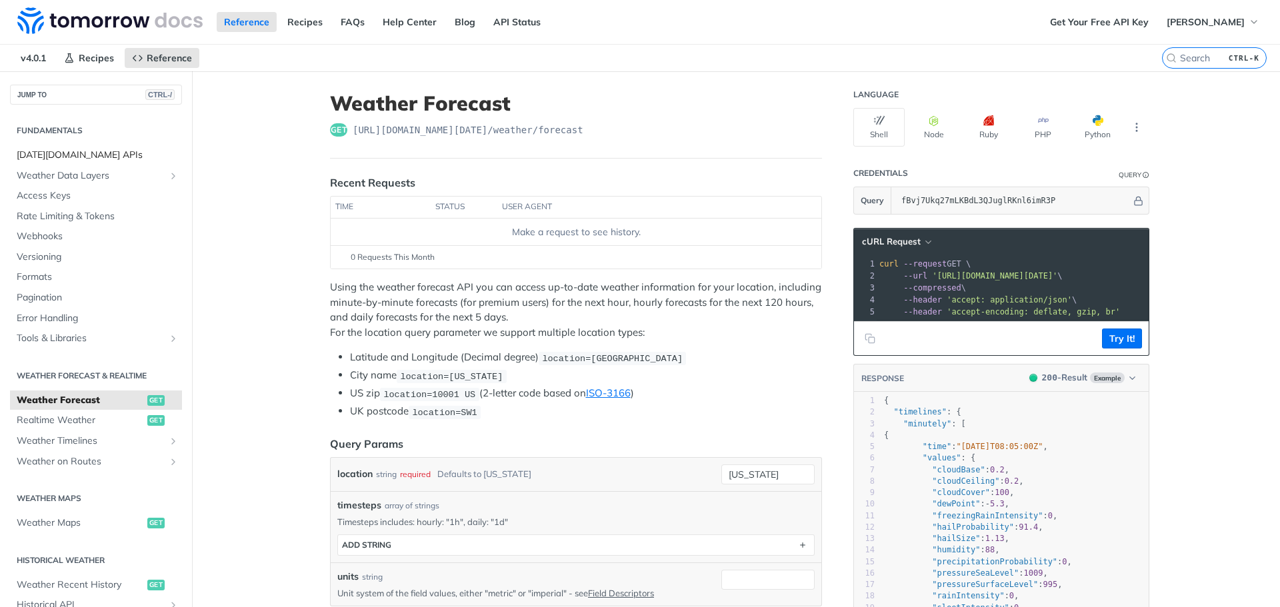
click at [75, 149] on span "[DATE][DOMAIN_NAME] APIs" at bounding box center [98, 155] width 162 height 13
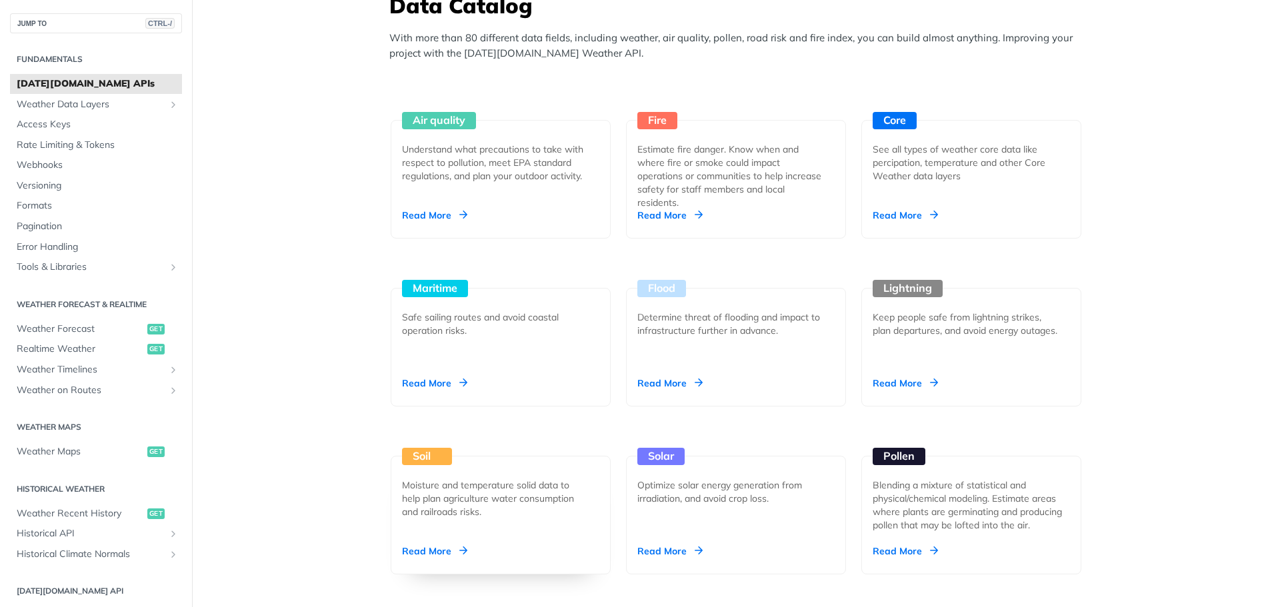
scroll to position [1200, 0]
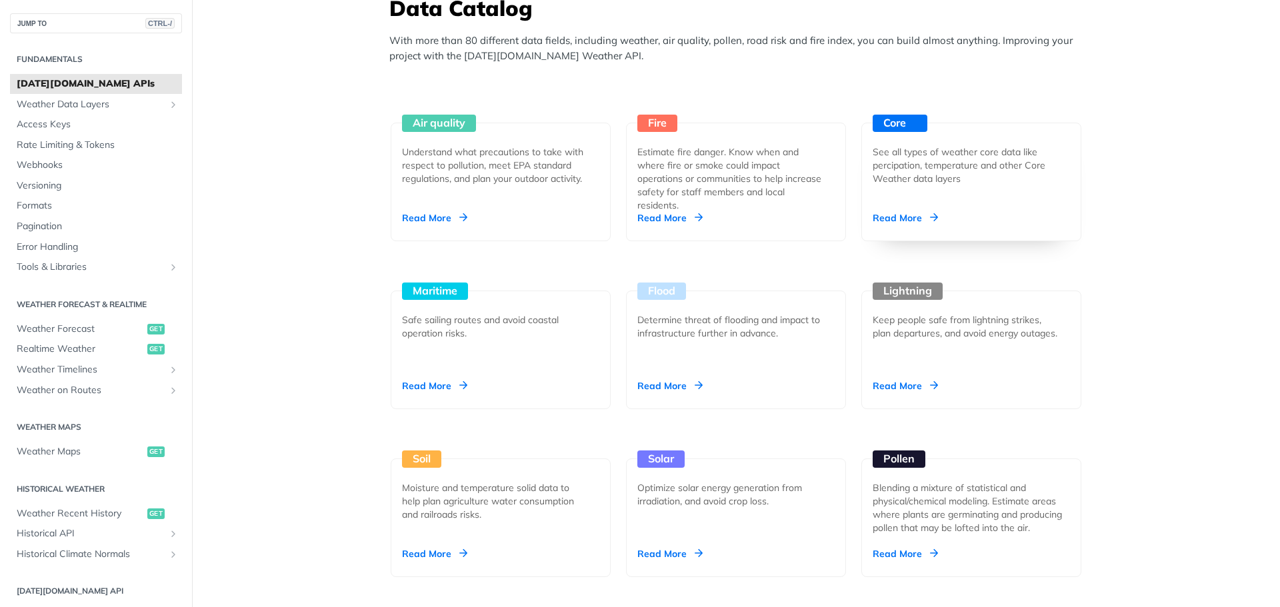
click at [884, 215] on div "Read More" at bounding box center [905, 217] width 65 height 13
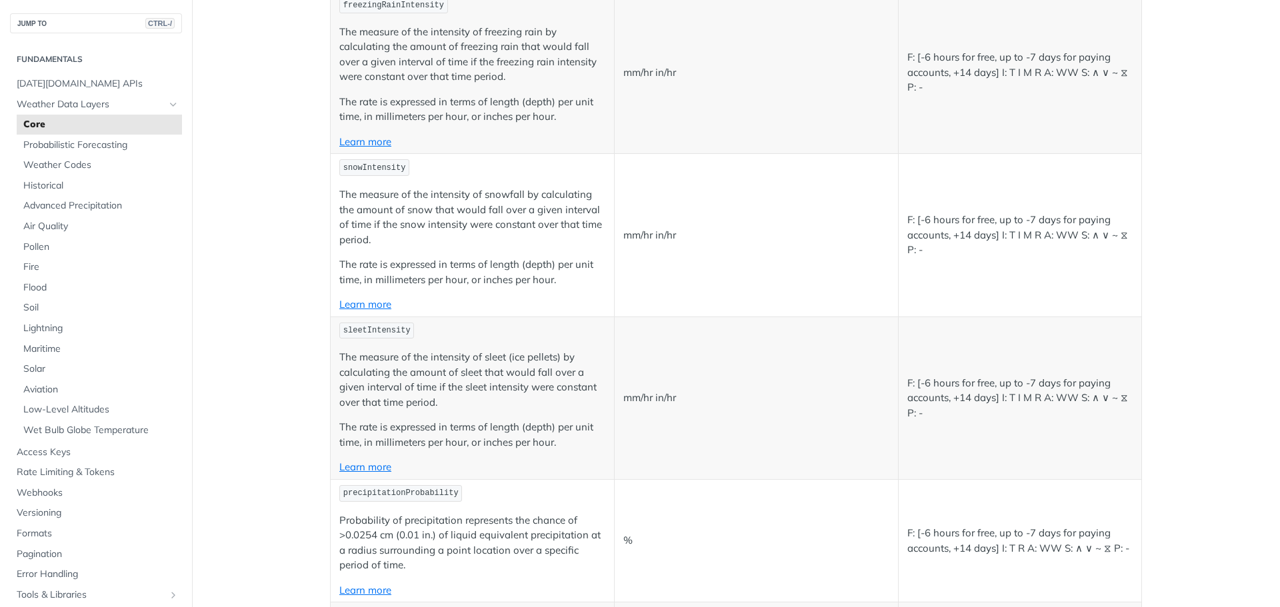
scroll to position [3200, 0]
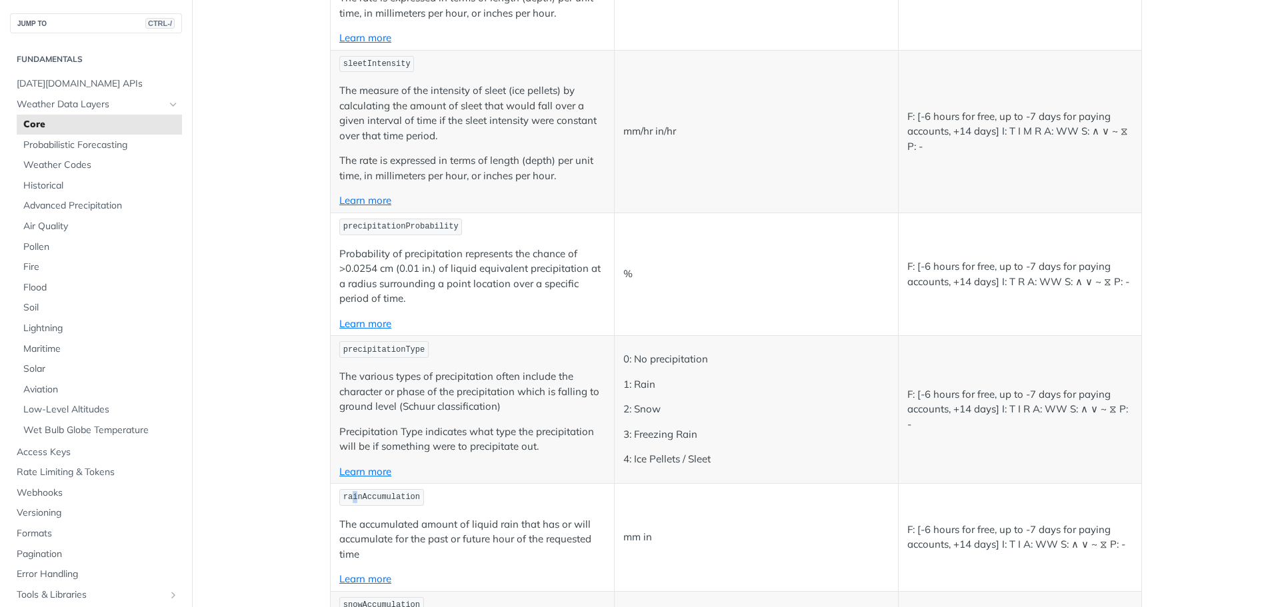
click at [349, 497] on span "rainAccumulation" at bounding box center [381, 497] width 77 height 9
copy span "rainAccumulation"
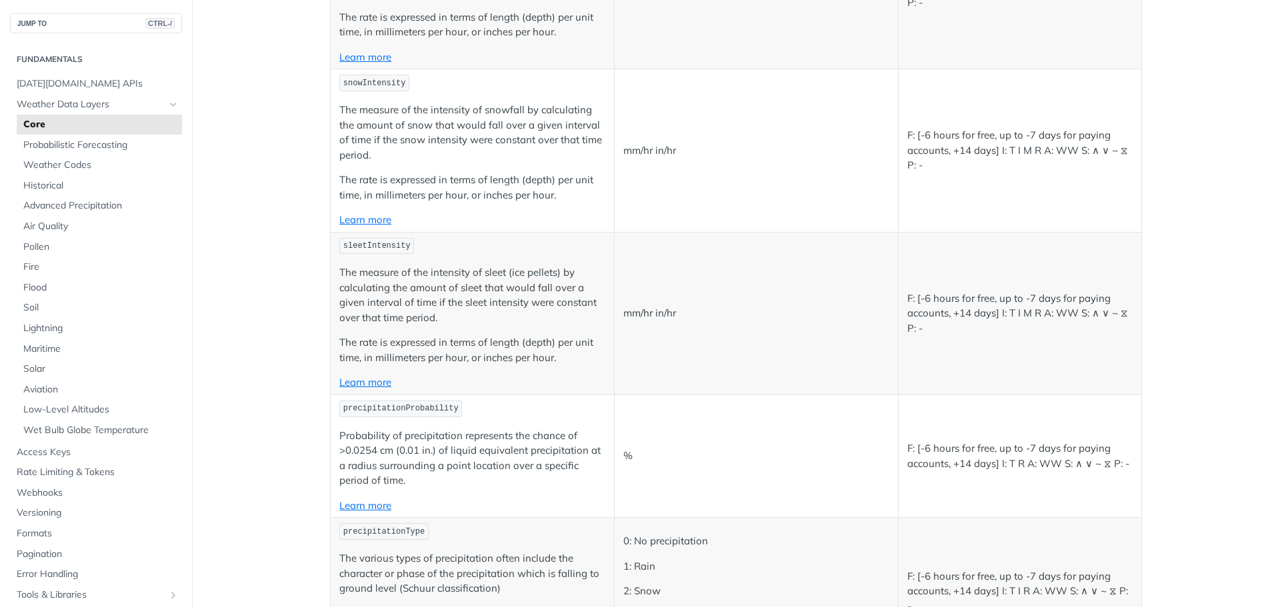
scroll to position [3000, 0]
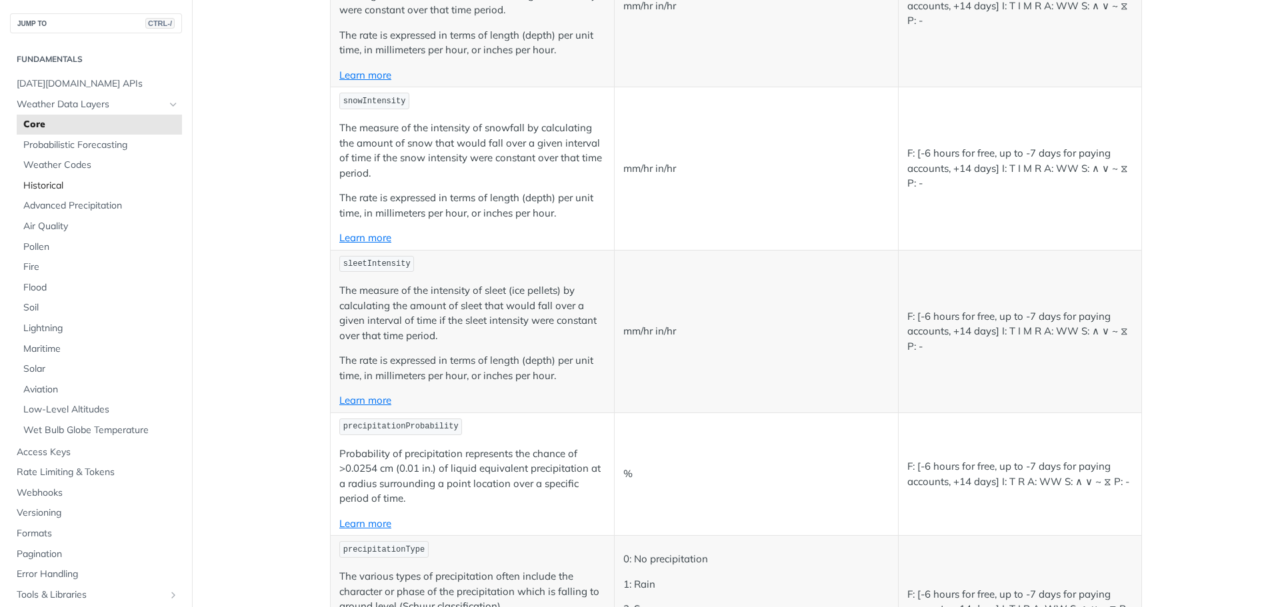
click at [87, 186] on span "Historical" at bounding box center [100, 185] width 155 height 13
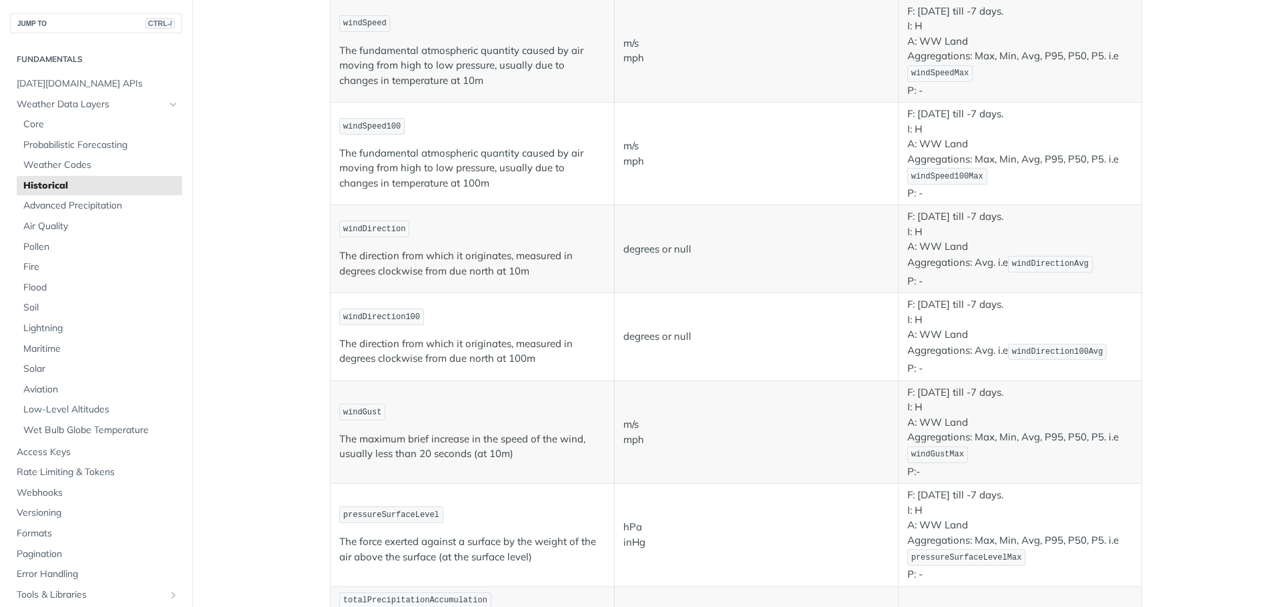
scroll to position [800, 0]
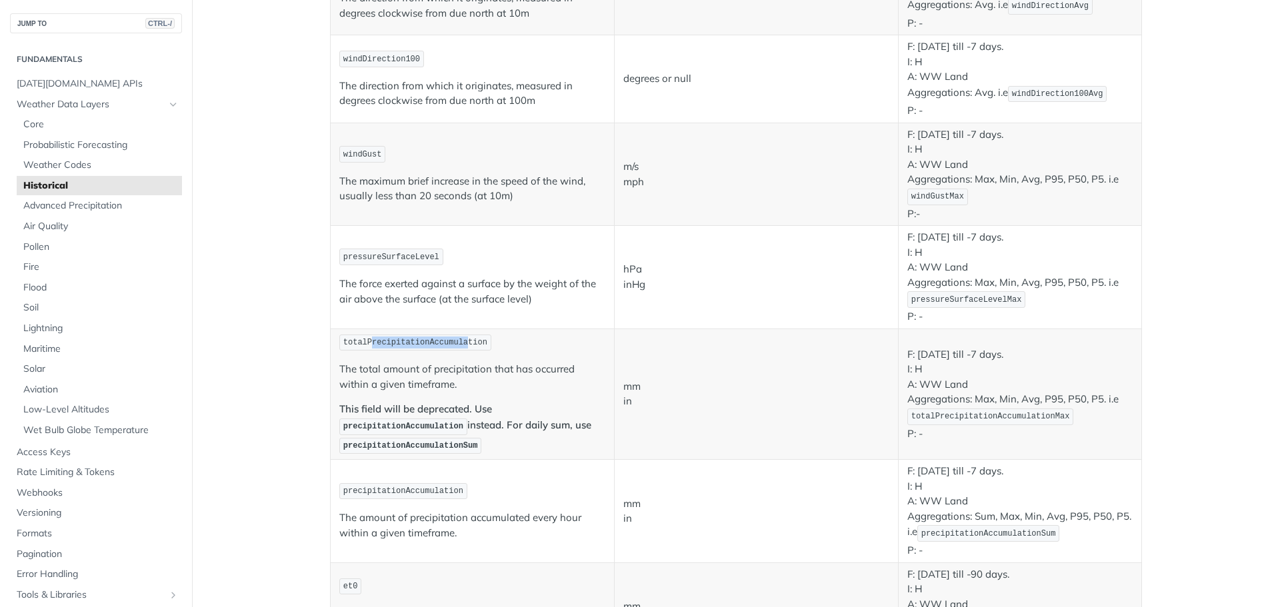
drag, startPoint x: 364, startPoint y: 345, endPoint x: 451, endPoint y: 348, distance: 86.7
click at [451, 348] on code "totalPrecipitationAccumulation" at bounding box center [415, 343] width 152 height 17
drag, startPoint x: 341, startPoint y: 431, endPoint x: 451, endPoint y: 429, distance: 110.0
click at [450, 429] on code "precipitationAccumulation" at bounding box center [403, 427] width 128 height 17
drag, startPoint x: 339, startPoint y: 445, endPoint x: 480, endPoint y: 446, distance: 141.3
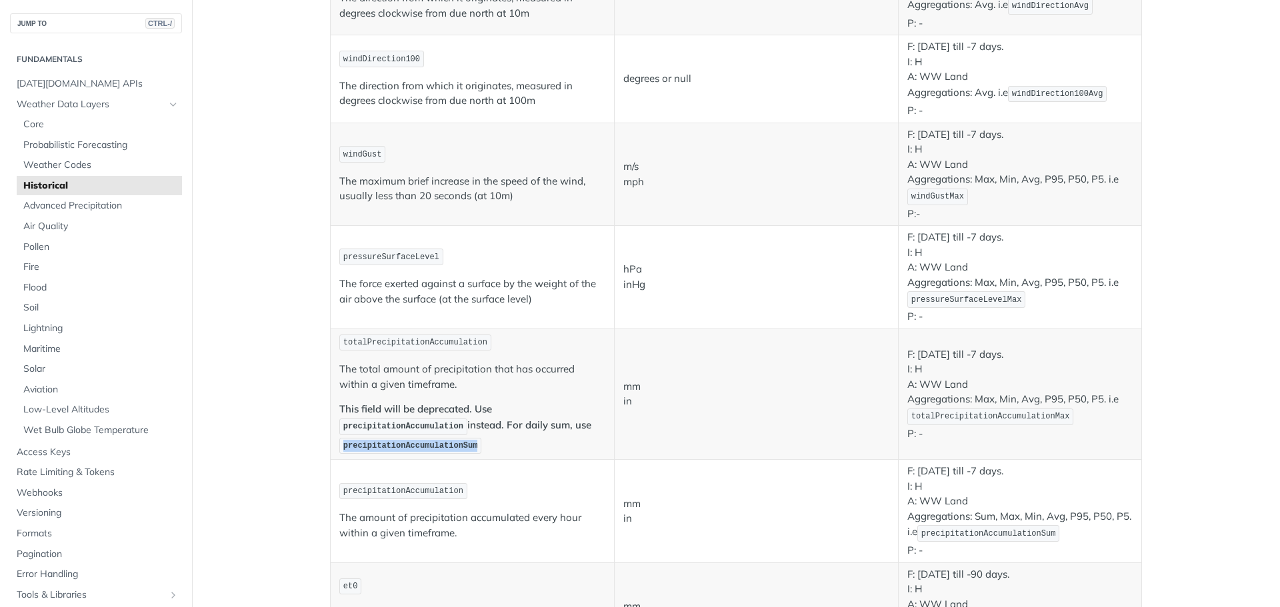
click at [480, 446] on p "This field will be deprecated. Use precipitationAccumulation instead. For daily…" at bounding box center [472, 428] width 266 height 53
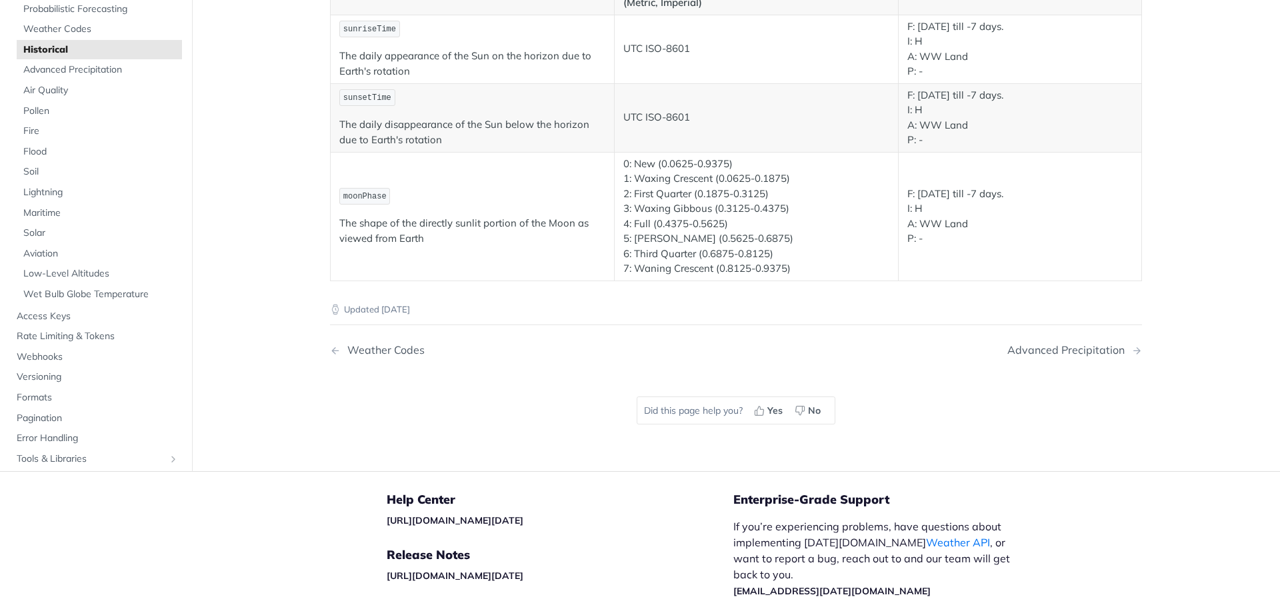
scroll to position [1933, 0]
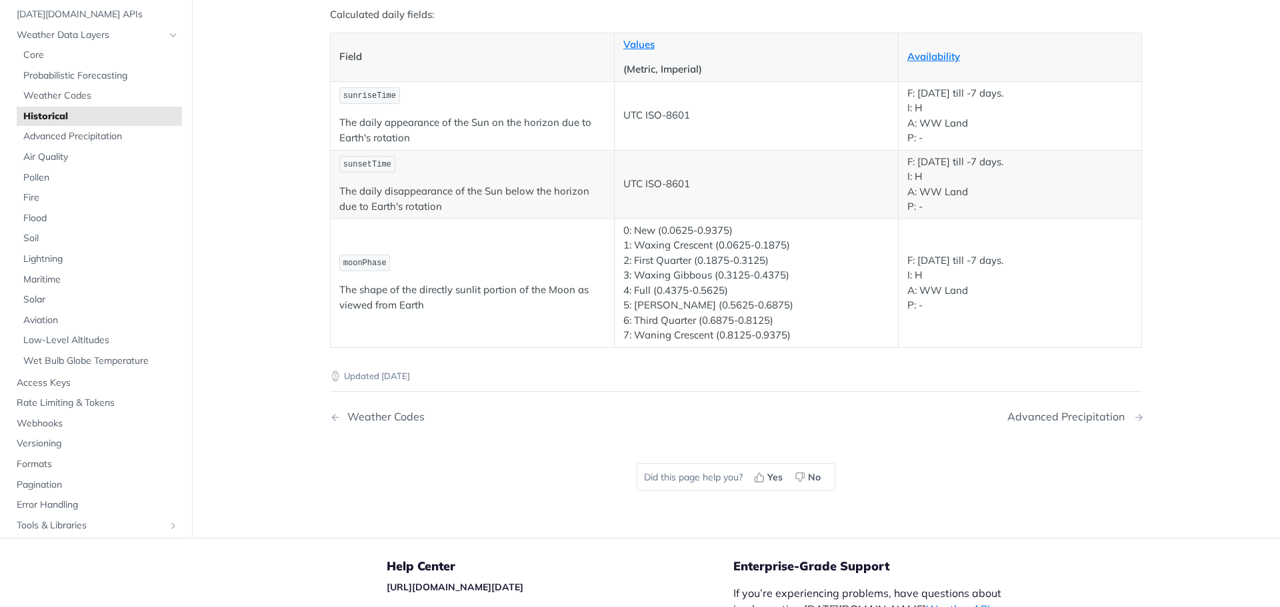
click at [1043, 411] on div "Advanced Precipitation" at bounding box center [1069, 417] width 124 height 13
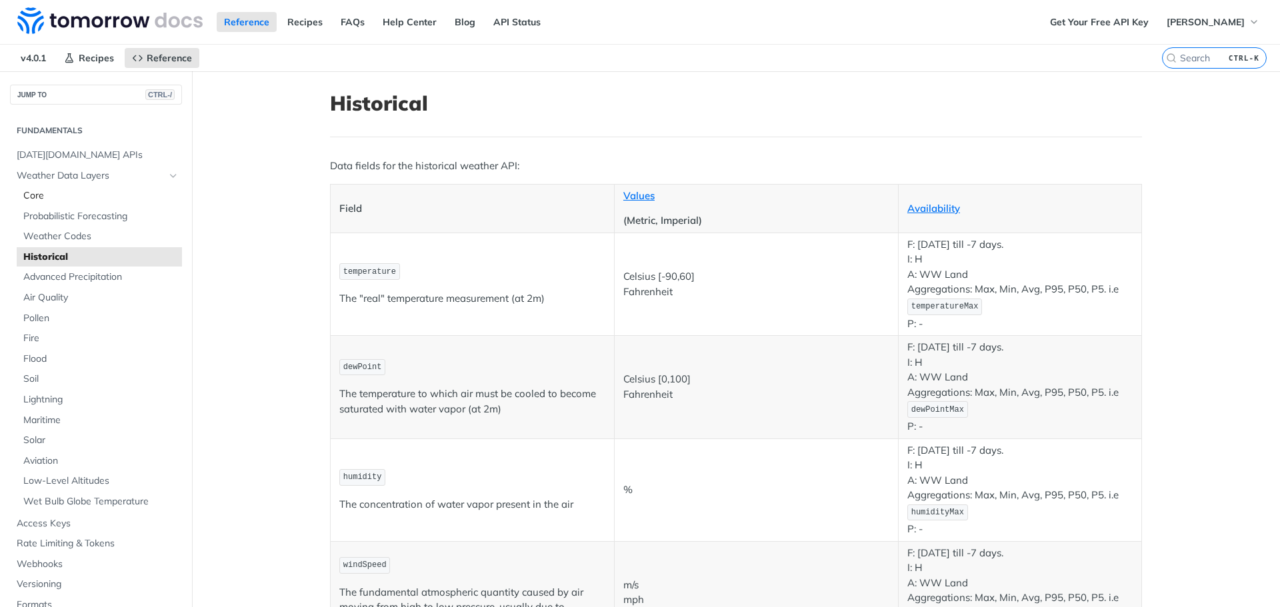
drag, startPoint x: 63, startPoint y: 191, endPoint x: 75, endPoint y: 200, distance: 15.7
click at [63, 191] on span "Core" at bounding box center [100, 195] width 155 height 13
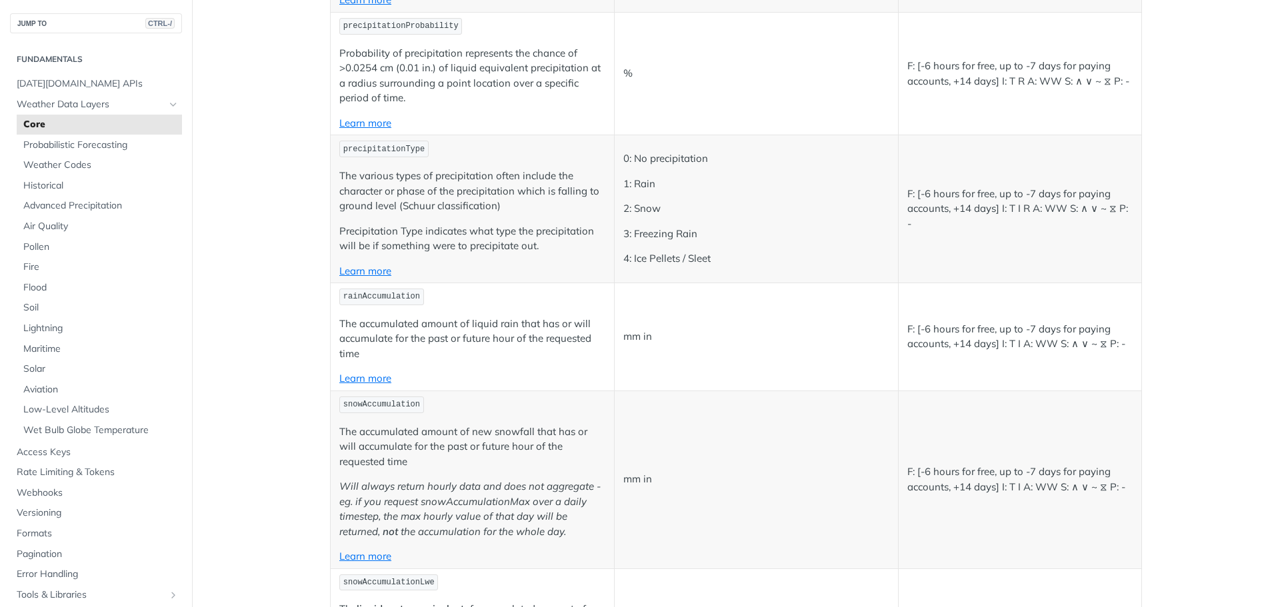
scroll to position [3400, 0]
drag, startPoint x: 1003, startPoint y: 325, endPoint x: 1070, endPoint y: 329, distance: 66.7
click at [1070, 329] on p "F: [-6 hours for free, up to -7 days for paying accounts, +14 days] I: T I A: W…" at bounding box center [1019, 338] width 225 height 30
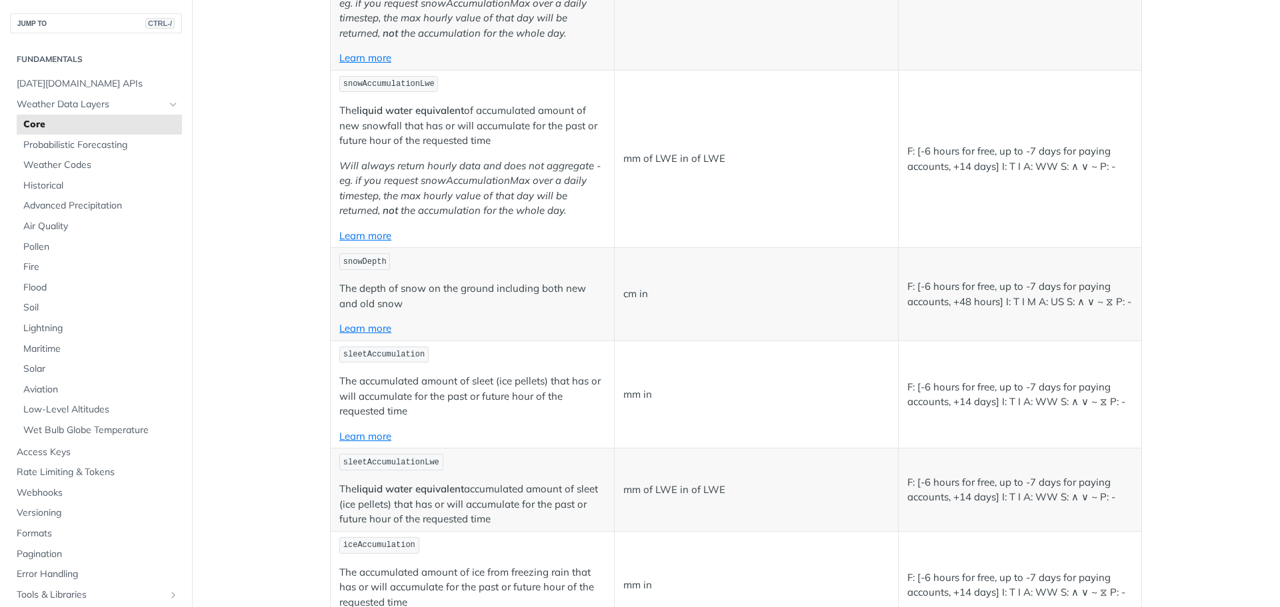
scroll to position [3916, 0]
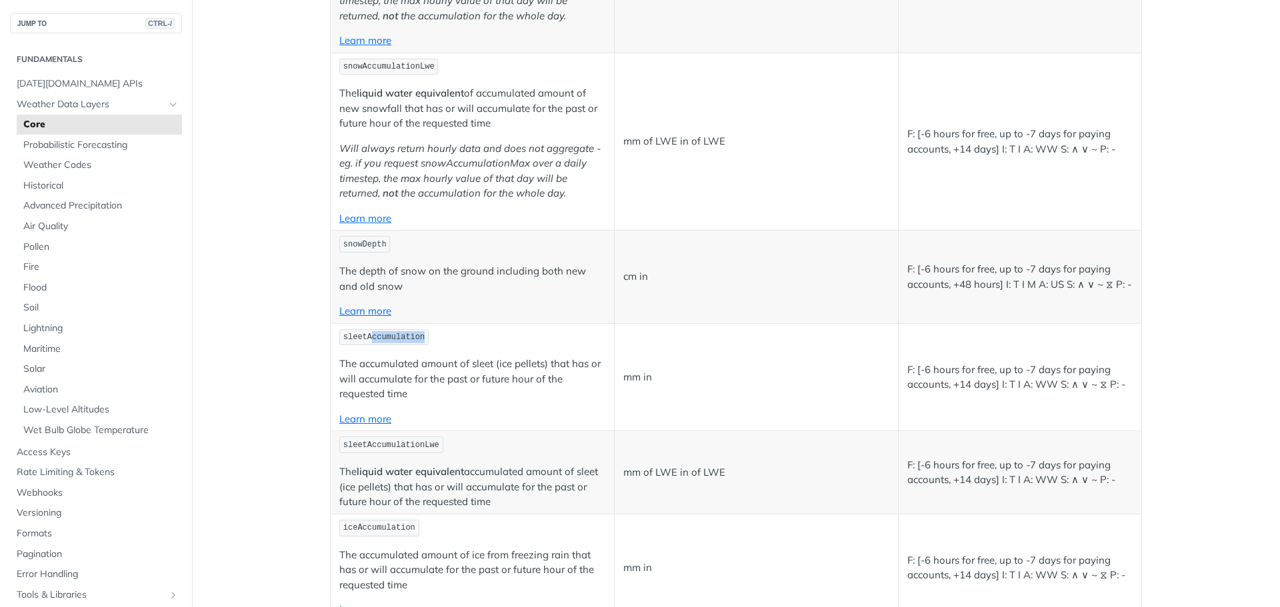
drag, startPoint x: 431, startPoint y: 340, endPoint x: 363, endPoint y: 338, distance: 68.0
click at [363, 338] on p "sleetAccumulation" at bounding box center [472, 337] width 266 height 19
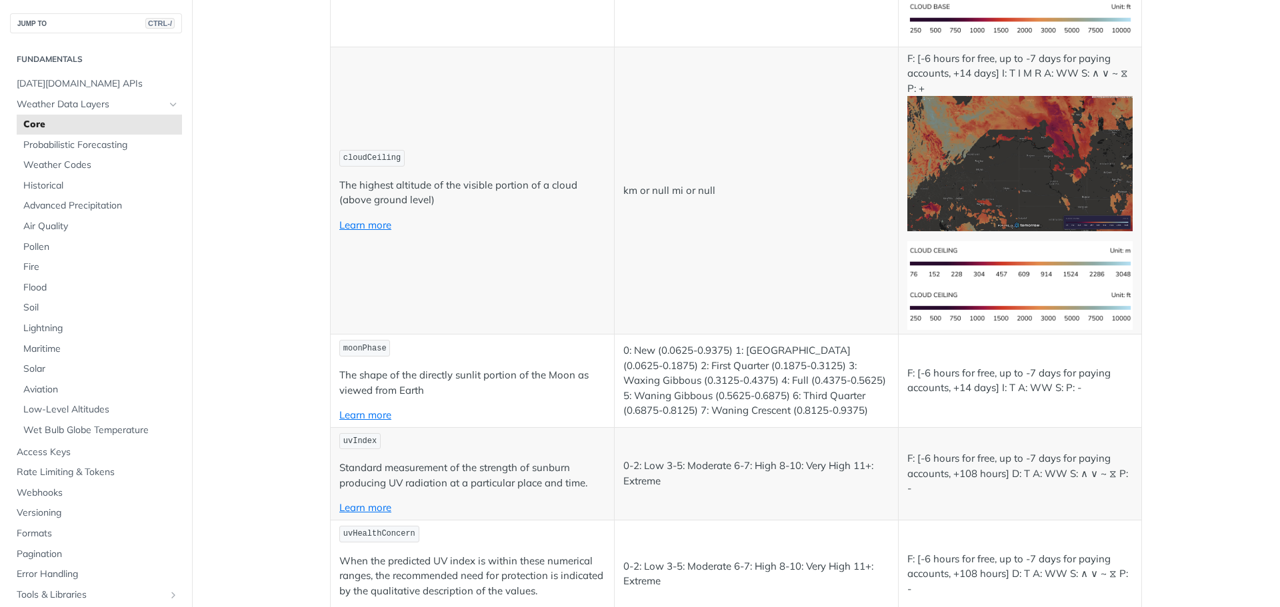
scroll to position [5583, 0]
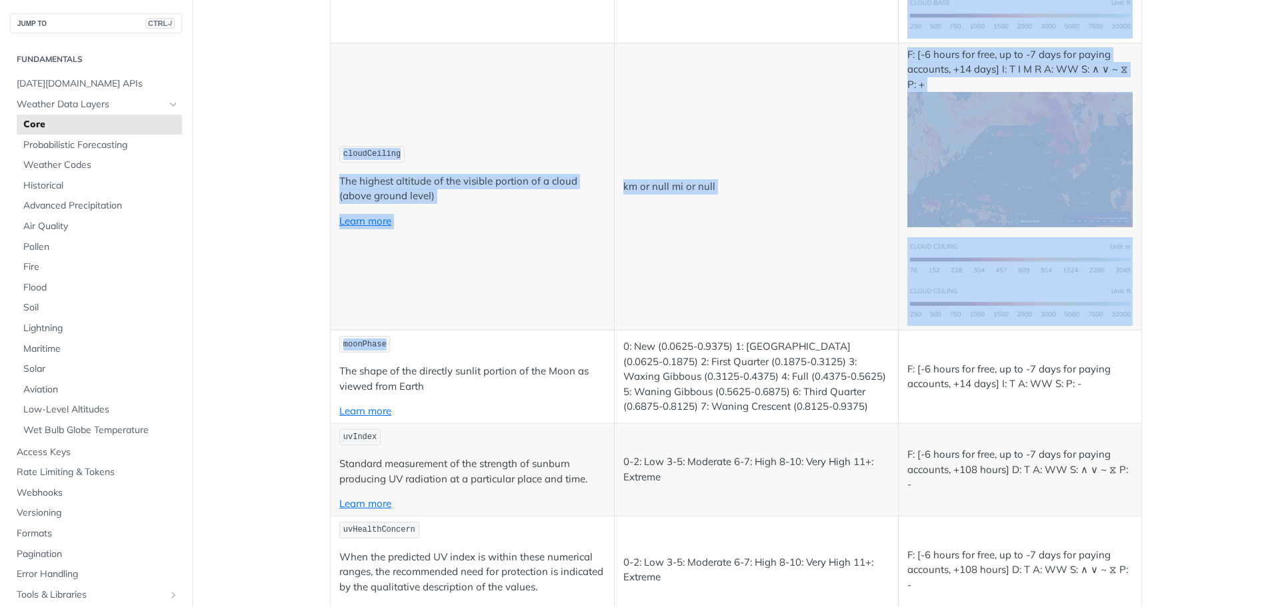
drag, startPoint x: 376, startPoint y: 349, endPoint x: 311, endPoint y: 347, distance: 64.7
click at [477, 321] on td "cloudCeiling The highest altitude of the visible portion of a cloud (above grou…" at bounding box center [473, 187] width 284 height 288
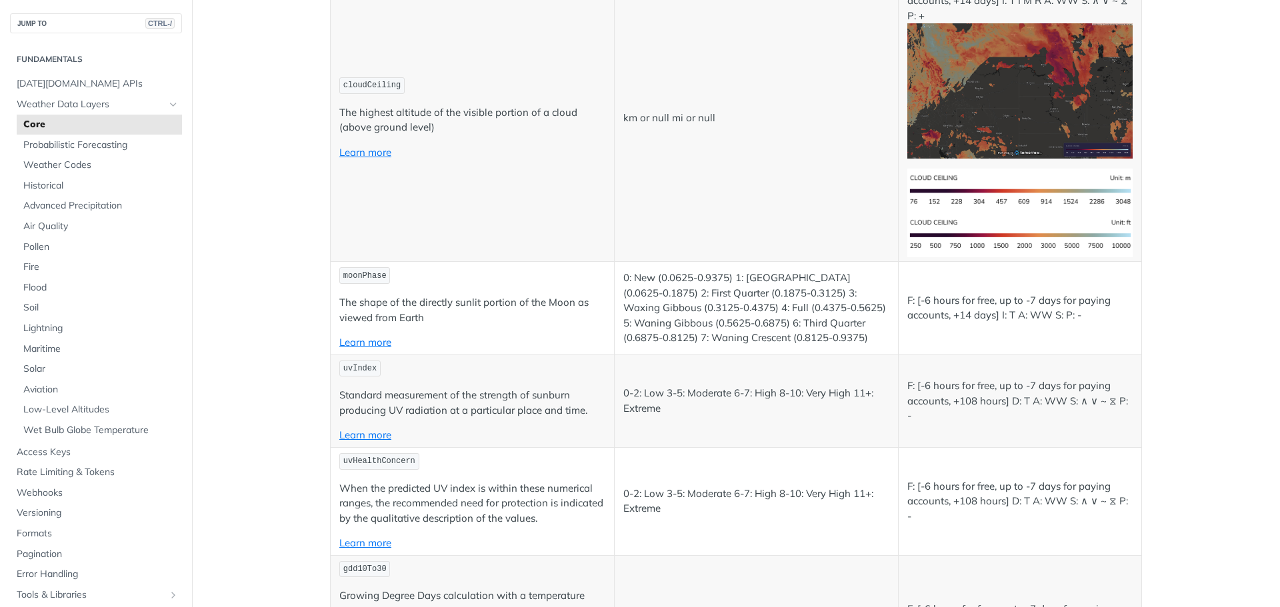
scroll to position [5716, 0]
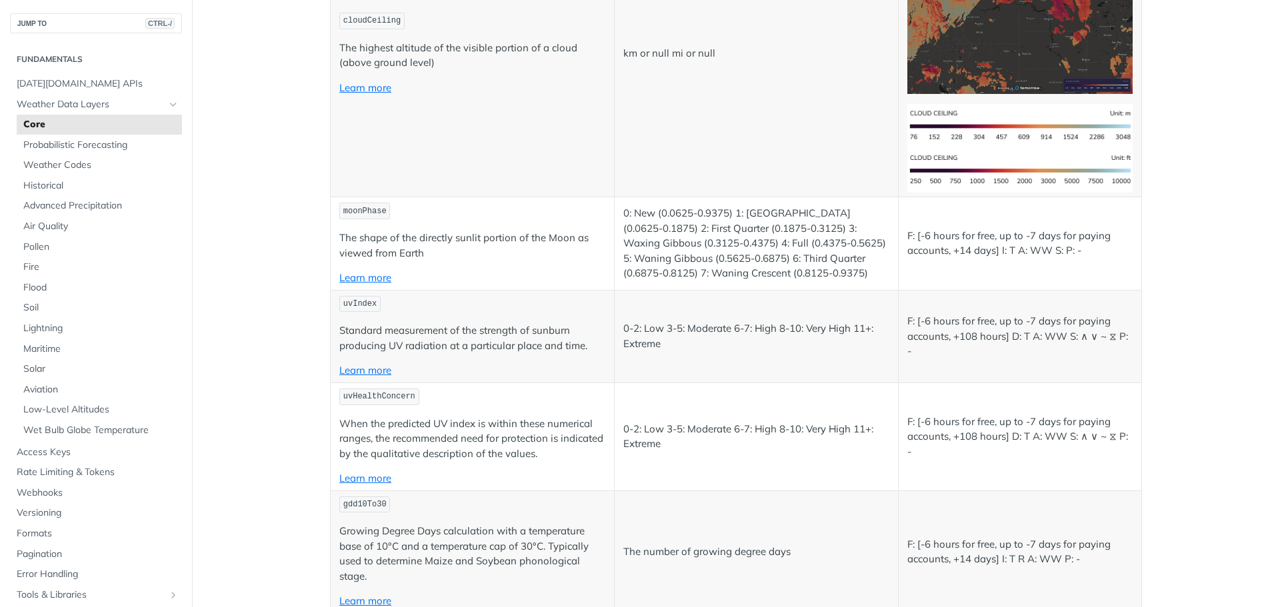
drag, startPoint x: 395, startPoint y: 304, endPoint x: 380, endPoint y: 305, distance: 15.4
click at [380, 305] on p "uvIndex" at bounding box center [472, 304] width 266 height 19
drag, startPoint x: 349, startPoint y: 303, endPoint x: 377, endPoint y: 301, distance: 28.1
click at [377, 301] on p "uvIndex" at bounding box center [472, 304] width 266 height 19
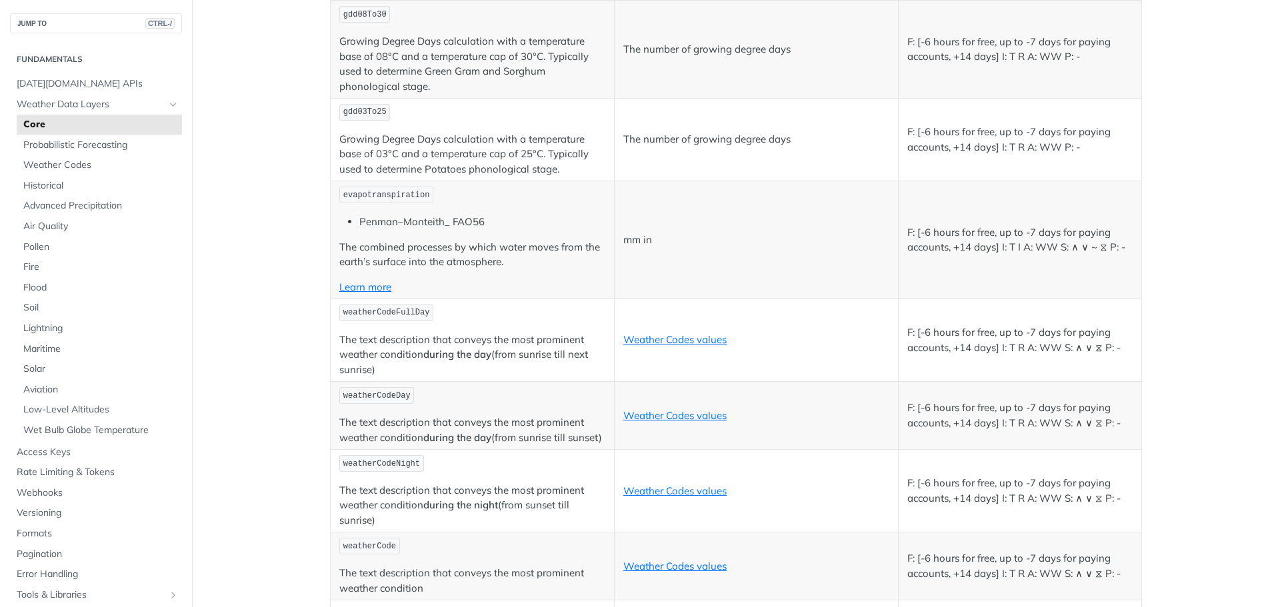
scroll to position [6316, 0]
